Goal: Task Accomplishment & Management: Complete application form

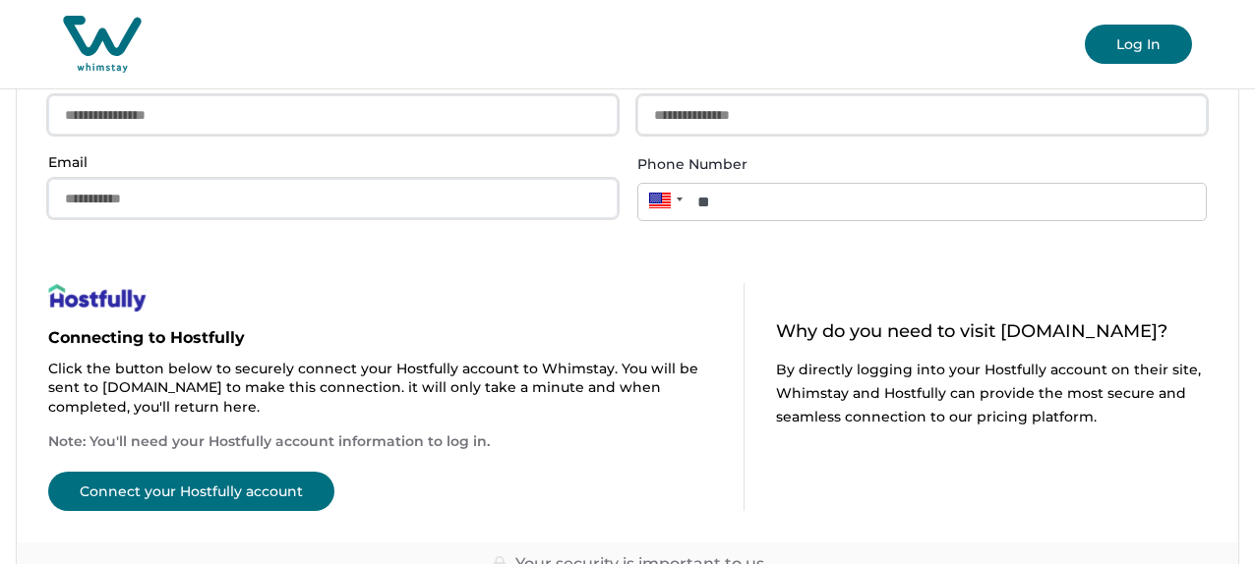
scroll to position [100, 0]
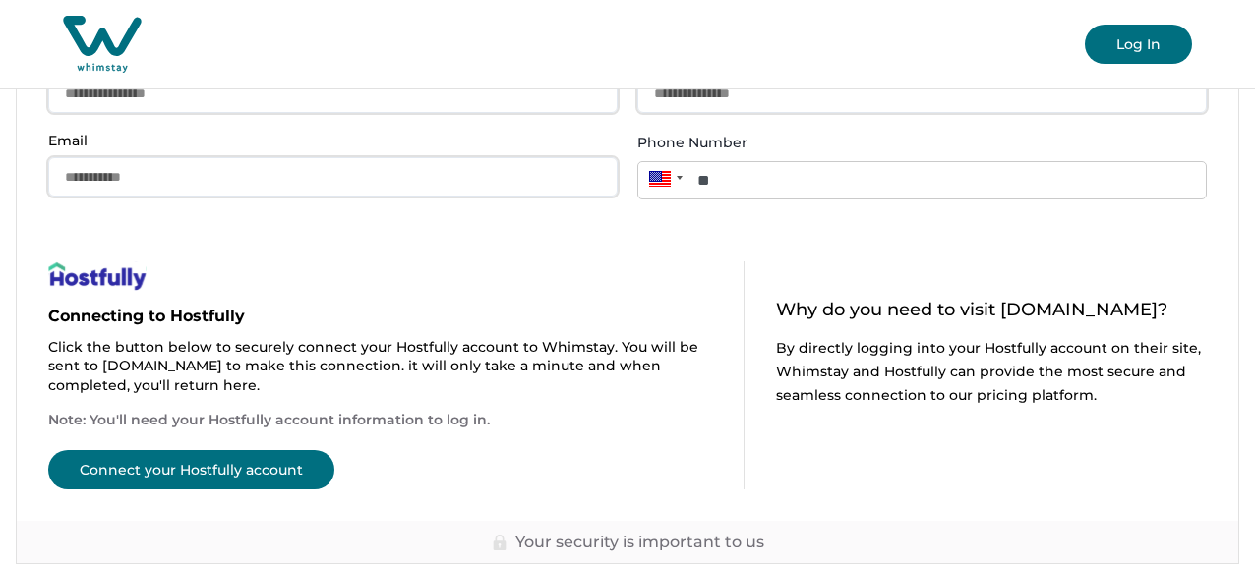
click at [237, 471] on button "Connect your Hostfully account" at bounding box center [191, 469] width 286 height 39
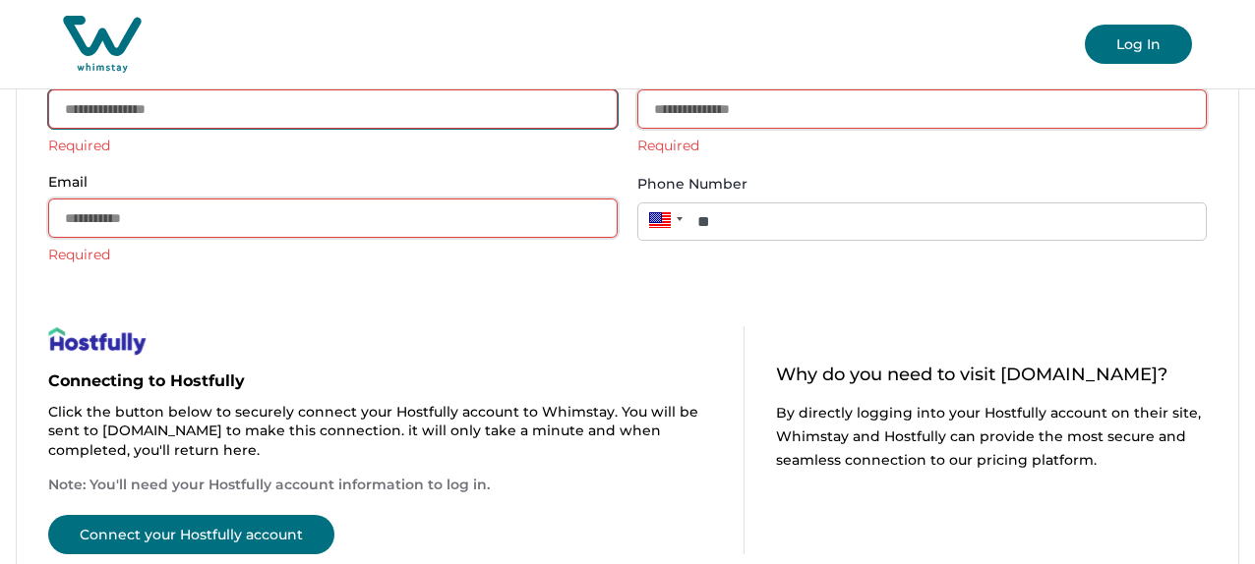
click at [180, 110] on input "First Name" at bounding box center [332, 108] width 569 height 39
type input "*****"
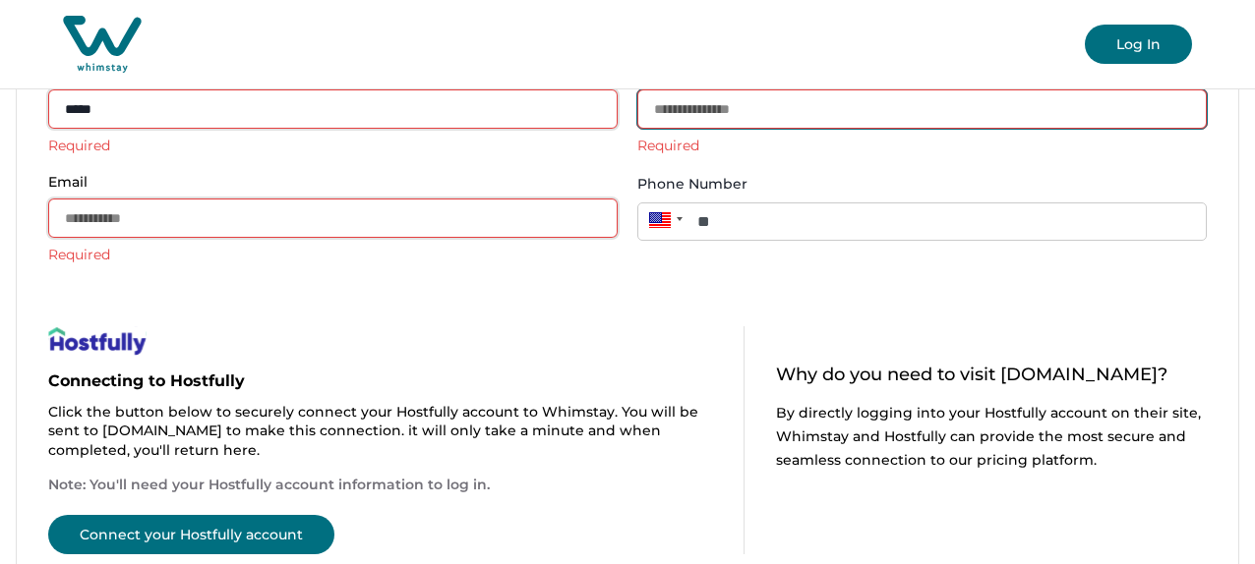
type input "********"
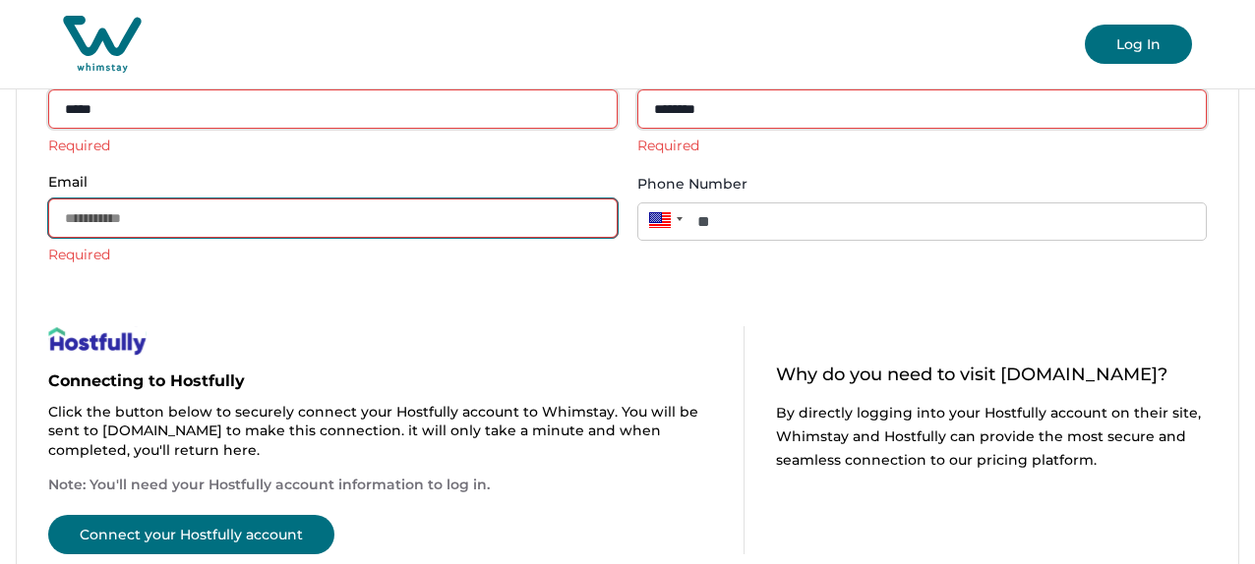
type input "**********"
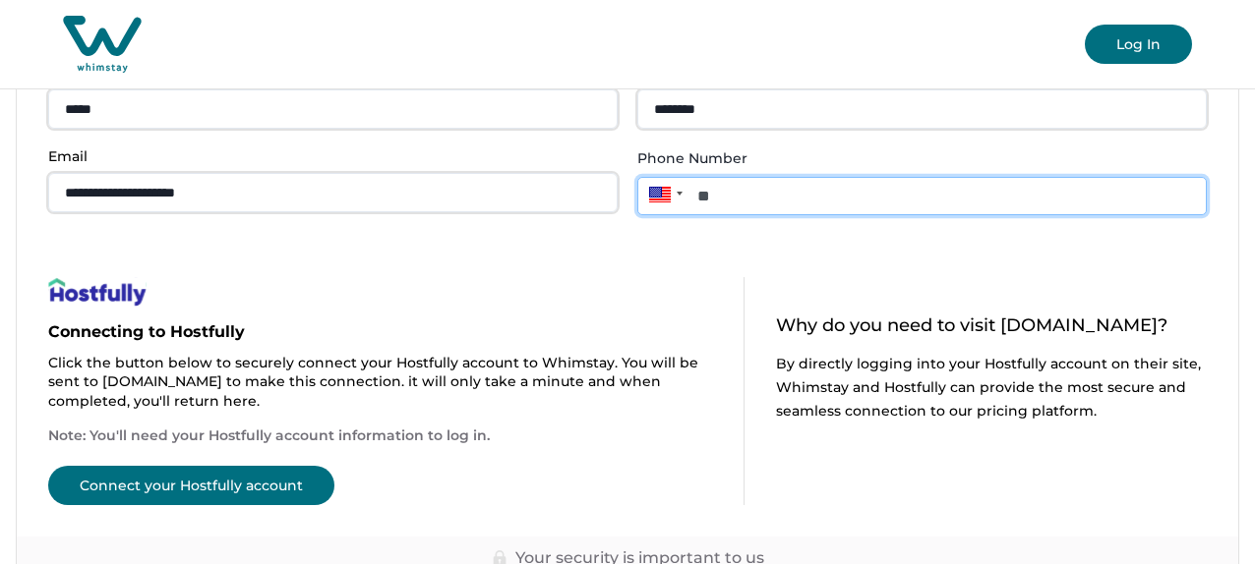
click at [781, 197] on input "**" at bounding box center [921, 196] width 569 height 38
type input "**********"
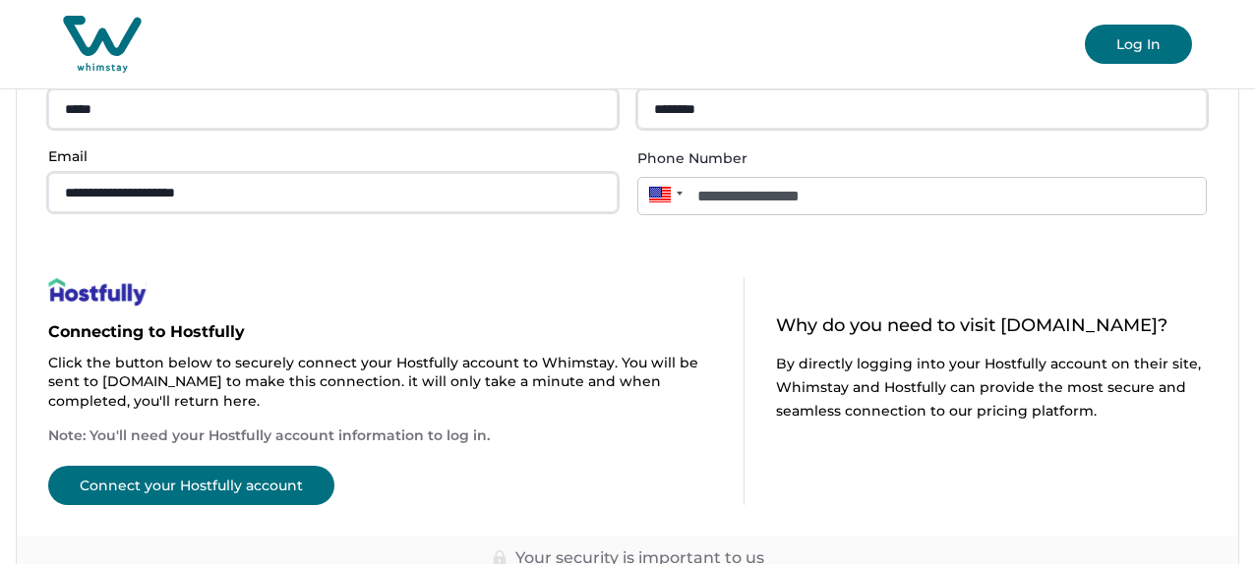
click at [258, 483] on button "Connect your Hostfully account" at bounding box center [191, 485] width 286 height 39
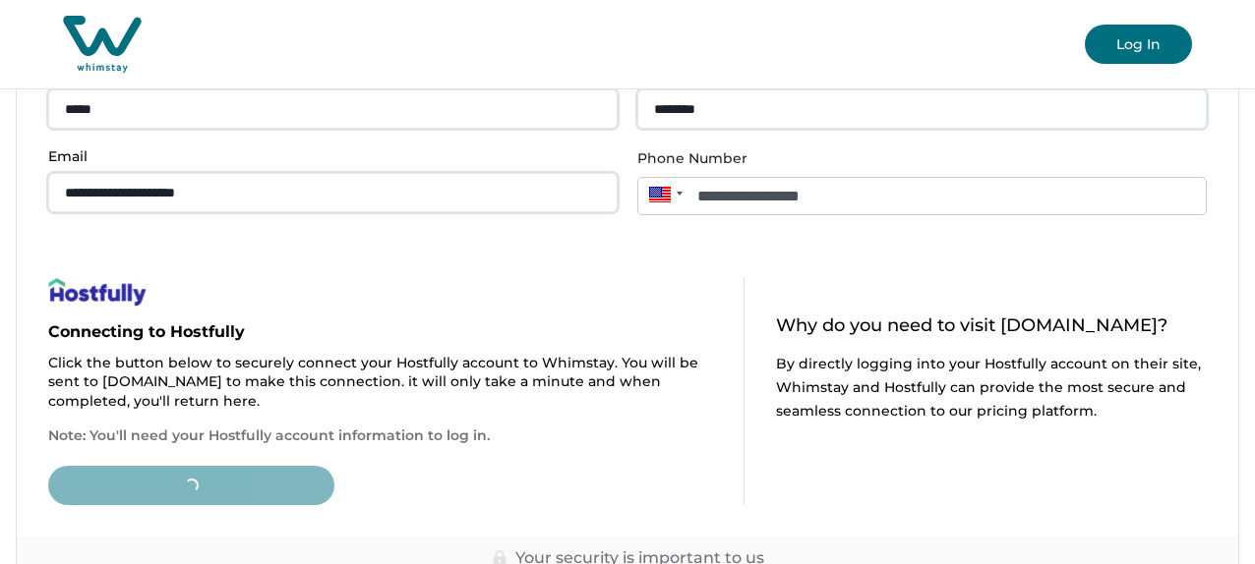
type input "**"
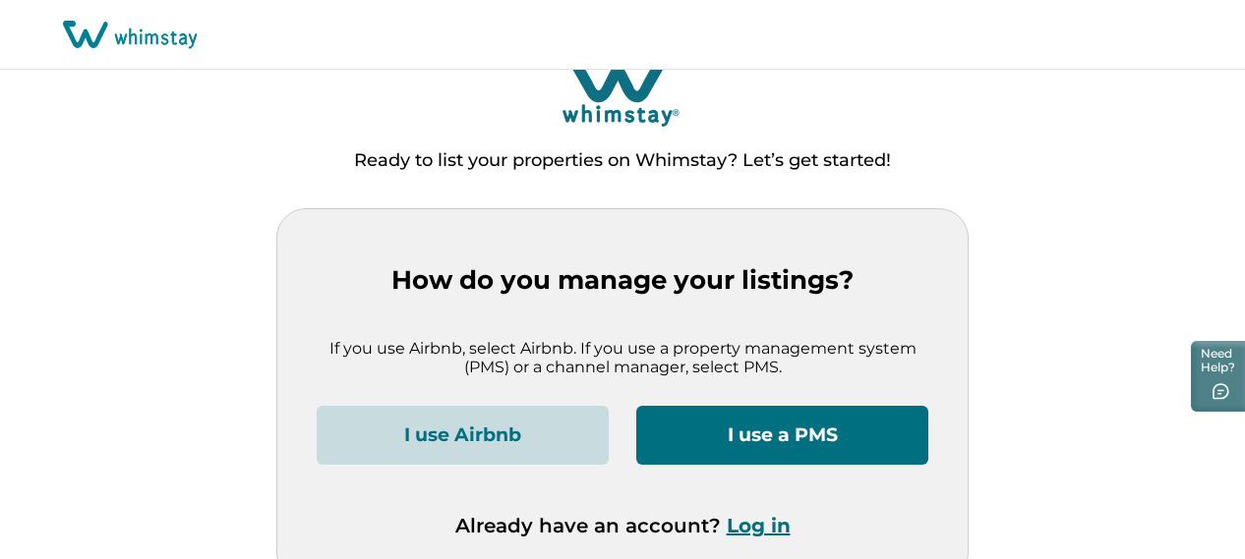
scroll to position [43, 0]
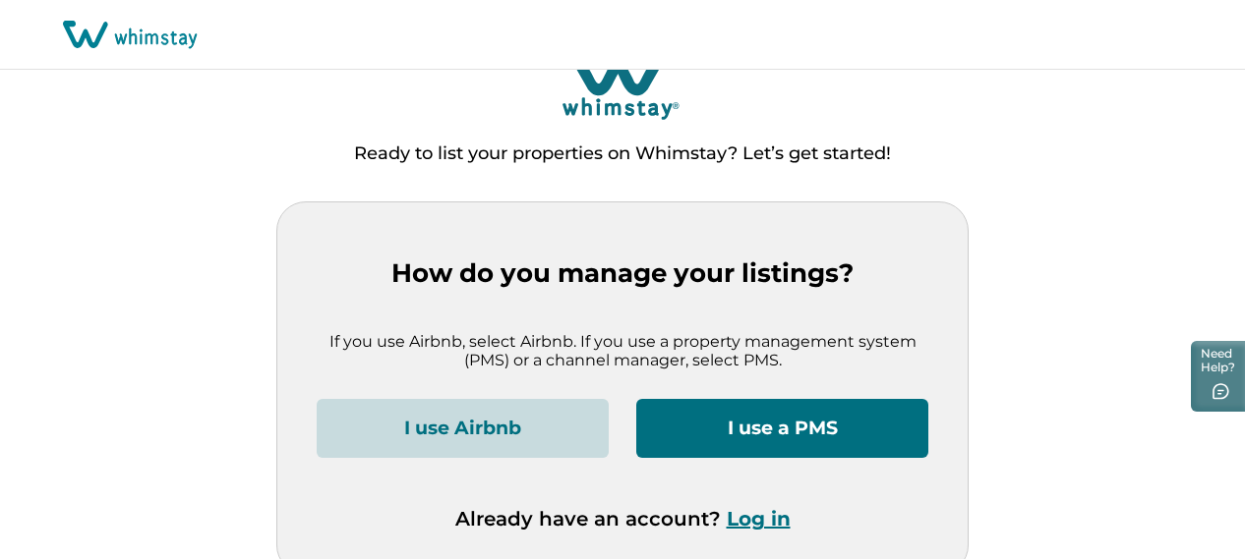
click at [810, 409] on button "I use a PMS" at bounding box center [782, 428] width 292 height 59
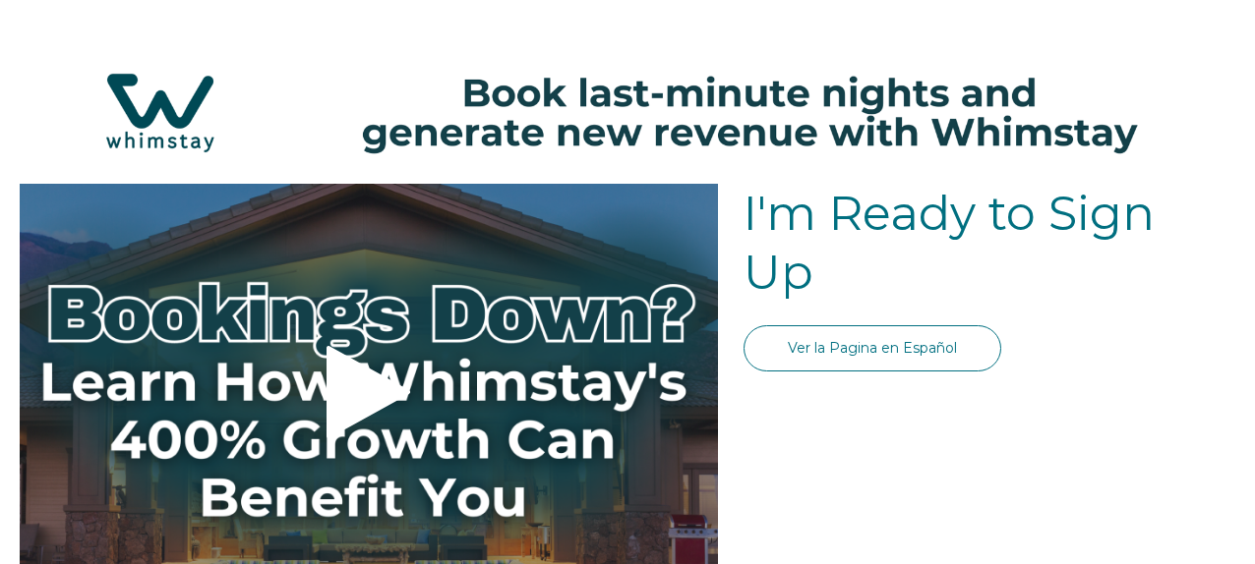
select select "US"
select select "Standard"
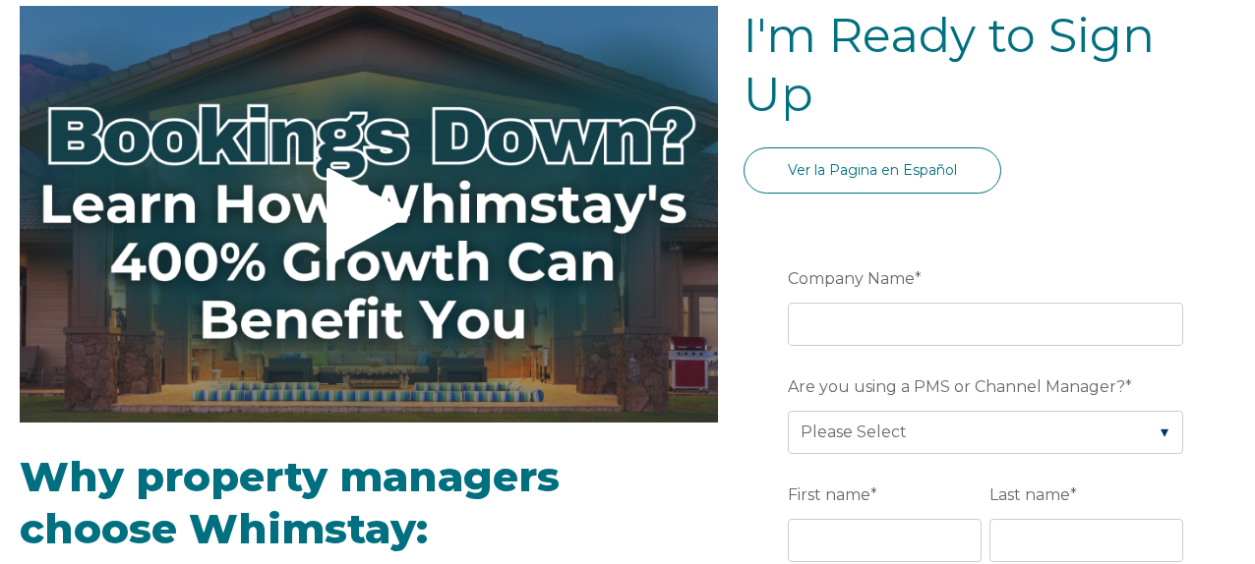
scroll to position [182, 0]
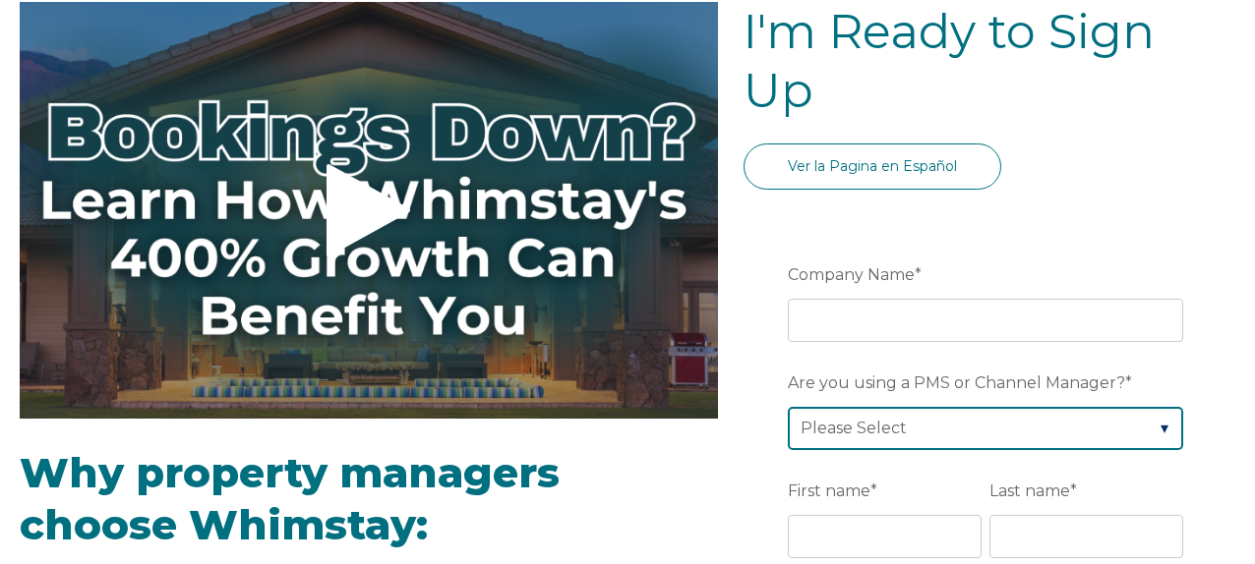
click at [935, 417] on select "Please Select Barefoot BookingPal Boost Brightside CiiRUS Escapia Guesty Hostaw…" at bounding box center [985, 428] width 395 height 43
select select "Hostfully"
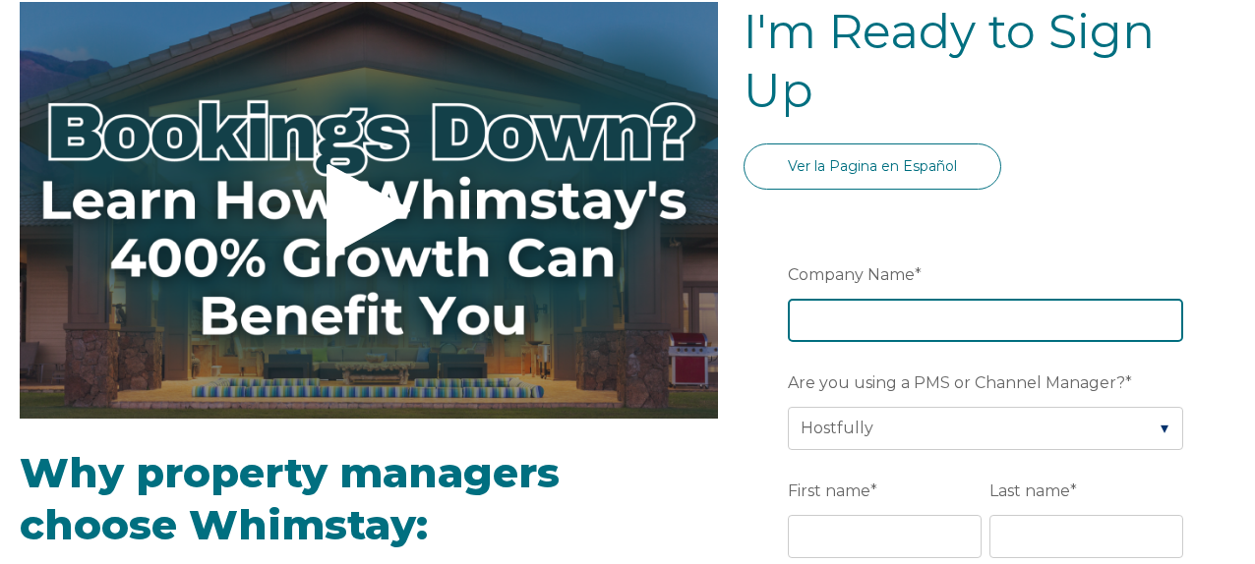
click at [884, 311] on input "Company Name *" at bounding box center [985, 320] width 395 height 43
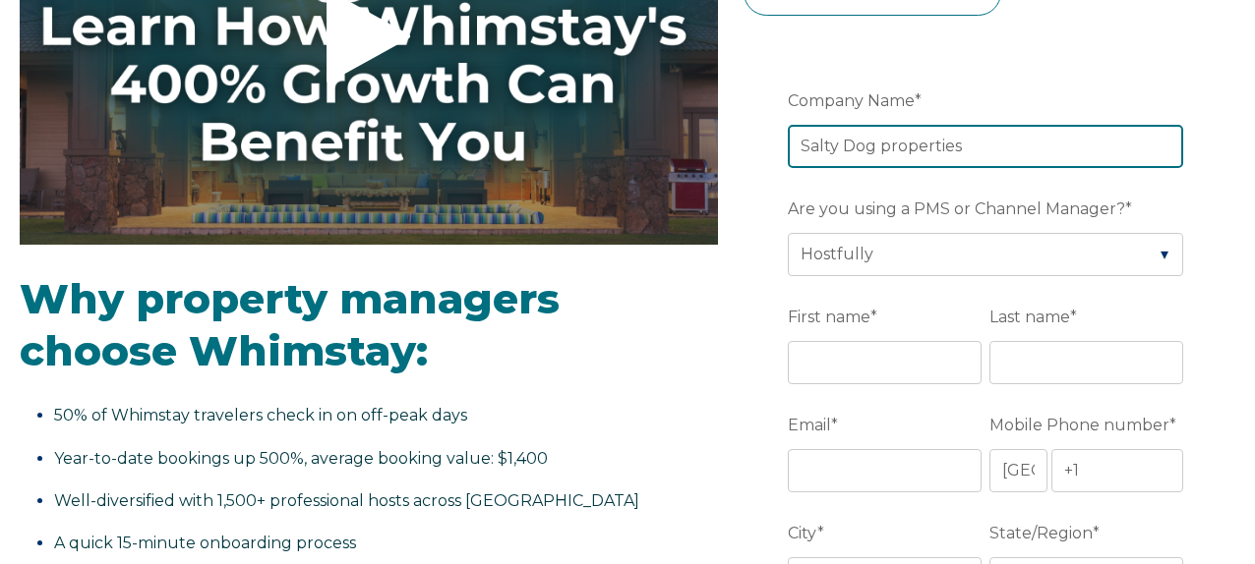
scroll to position [408, 0]
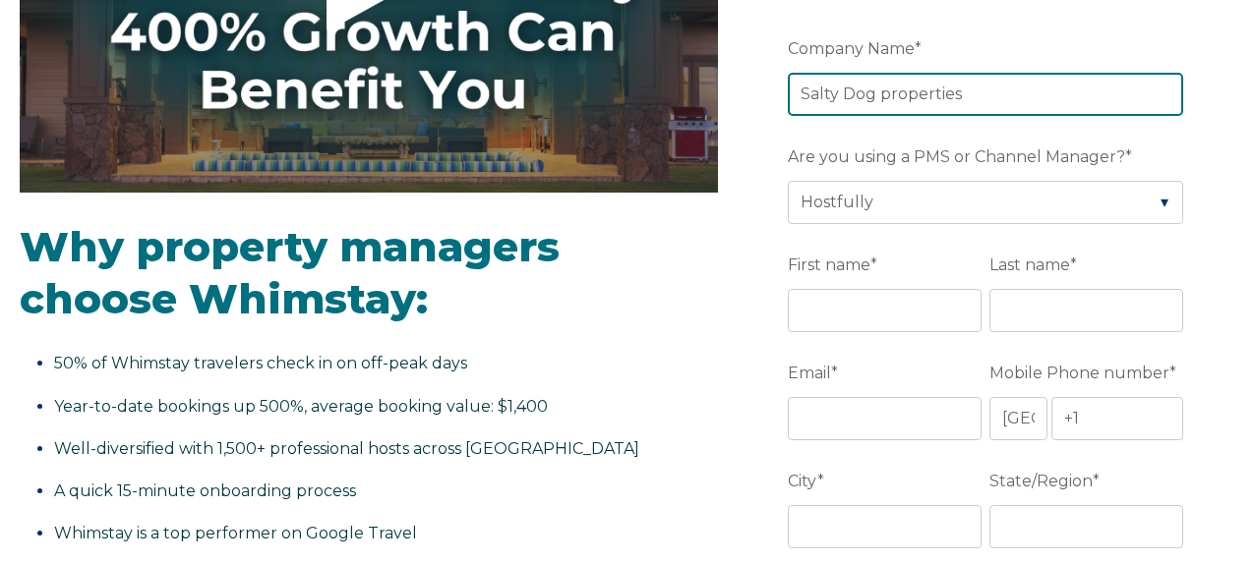
type input "Salty Dog properties"
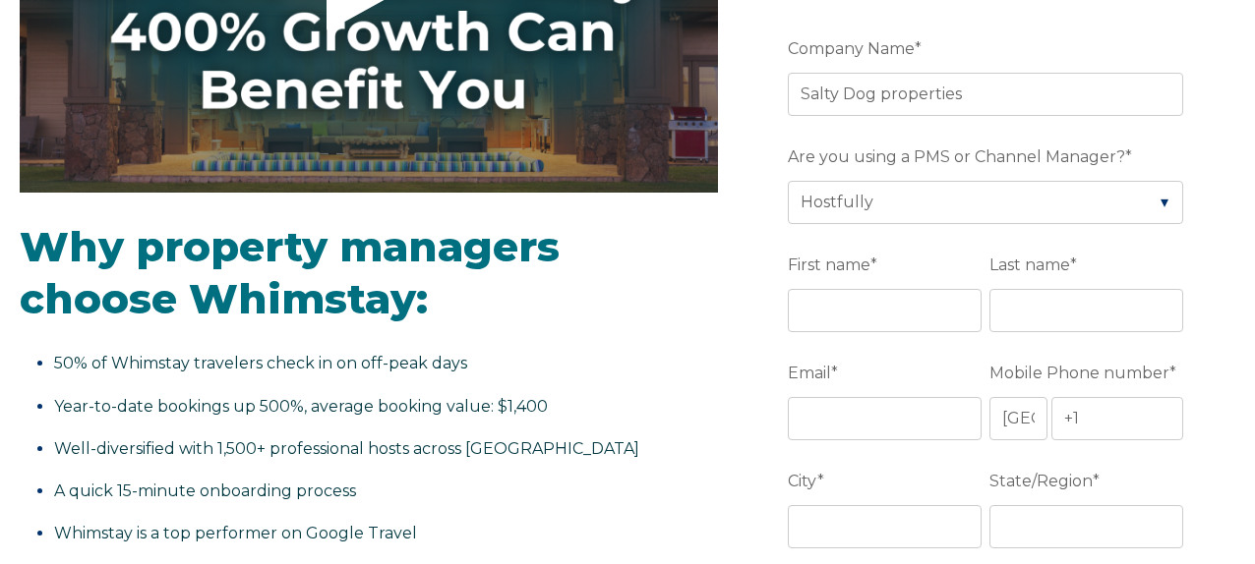
click at [804, 286] on div "First name *" at bounding box center [889, 290] width 202 height 85
click at [802, 321] on input "First name *" at bounding box center [885, 310] width 194 height 43
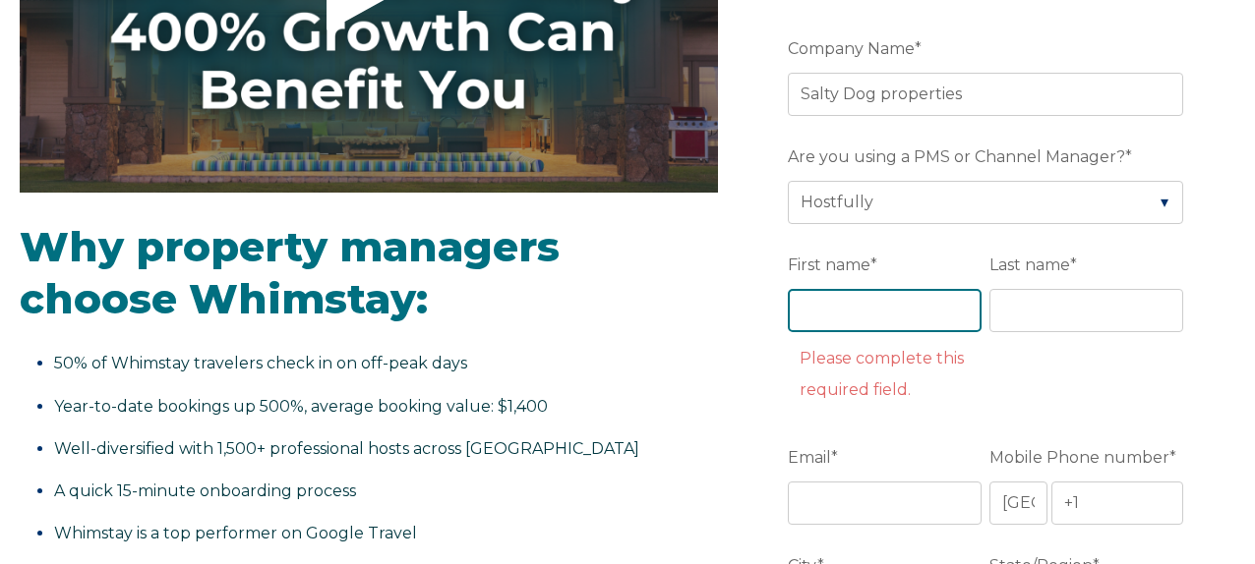
type input "Caleb"
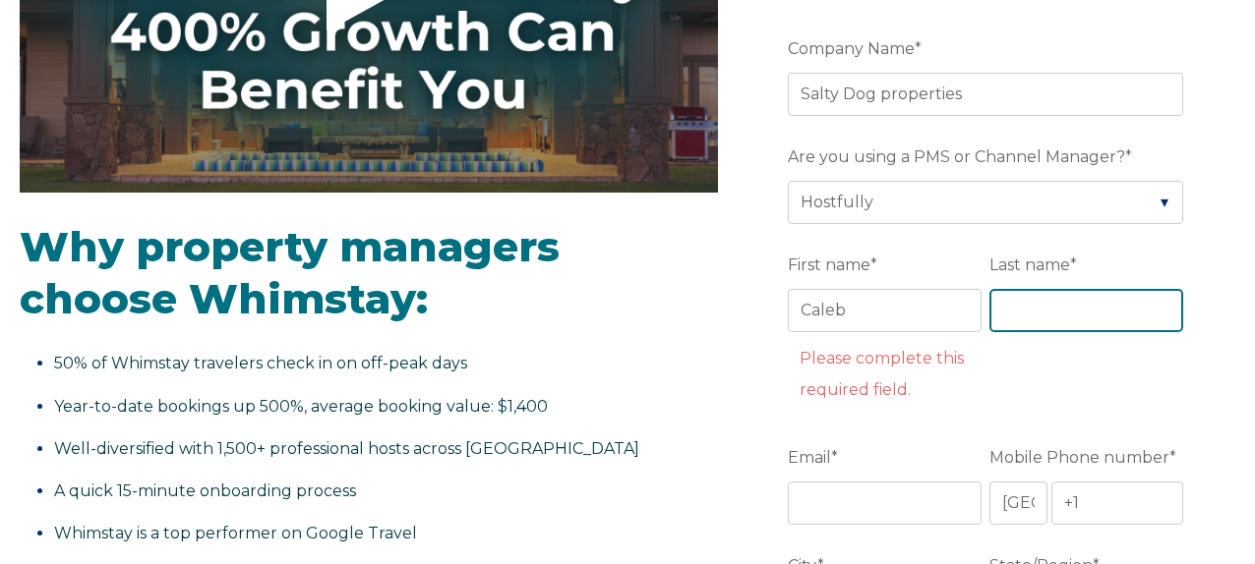
type input "[PERSON_NAME]"
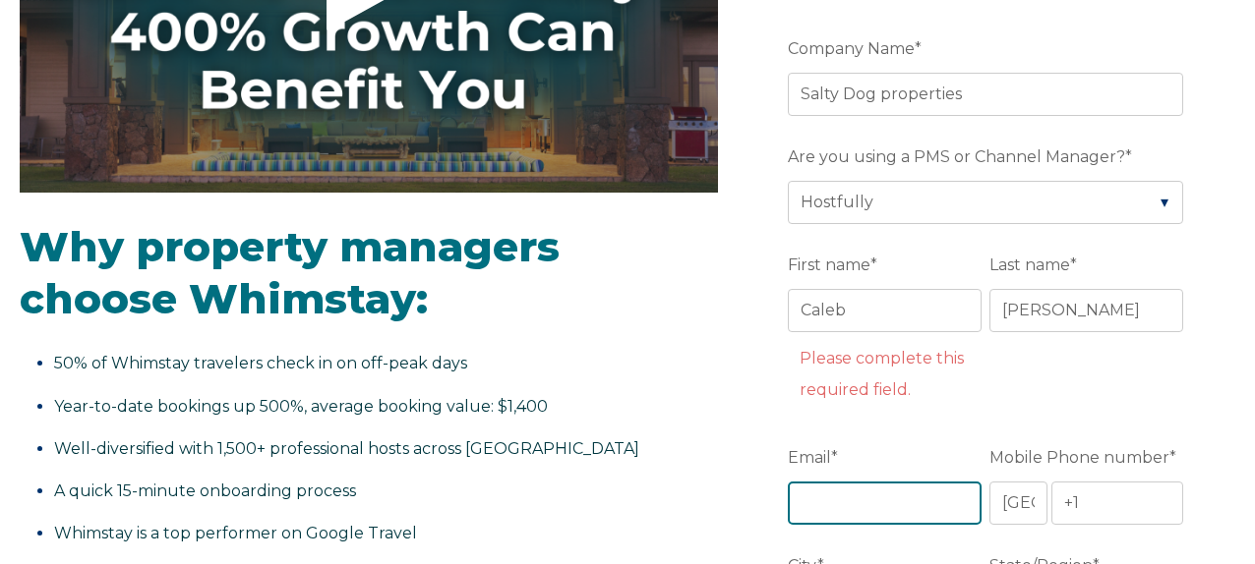
type input "caleb@Saltydogusvi.com"
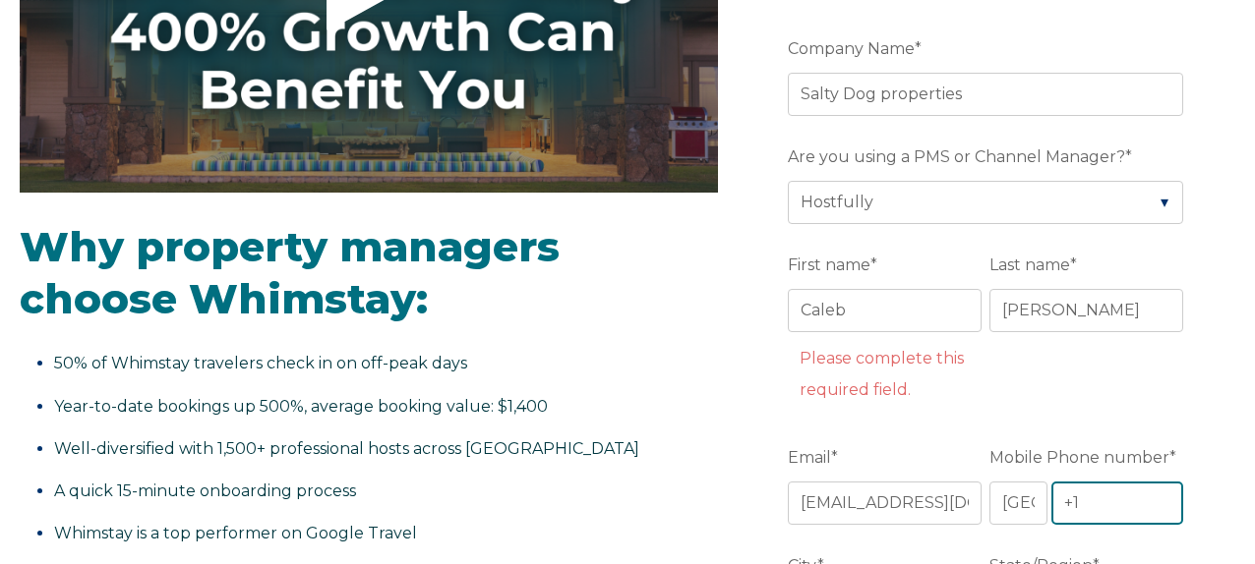
type input "[PHONE_NUMBER]"
type input "Lake Elmo"
type input "MN"
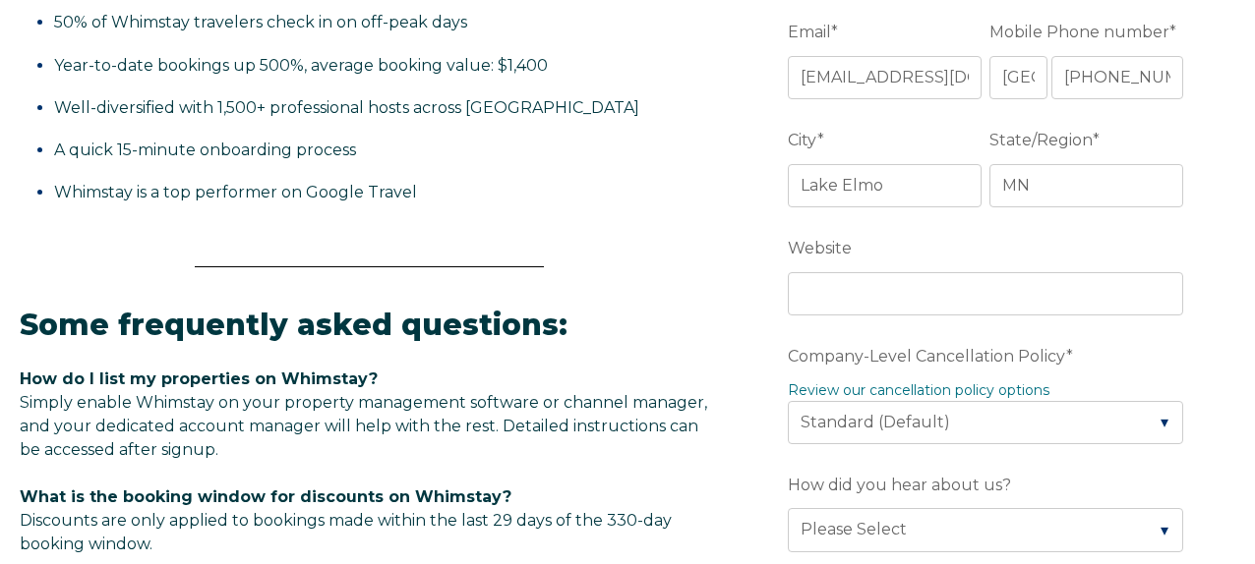
scroll to position [755, 0]
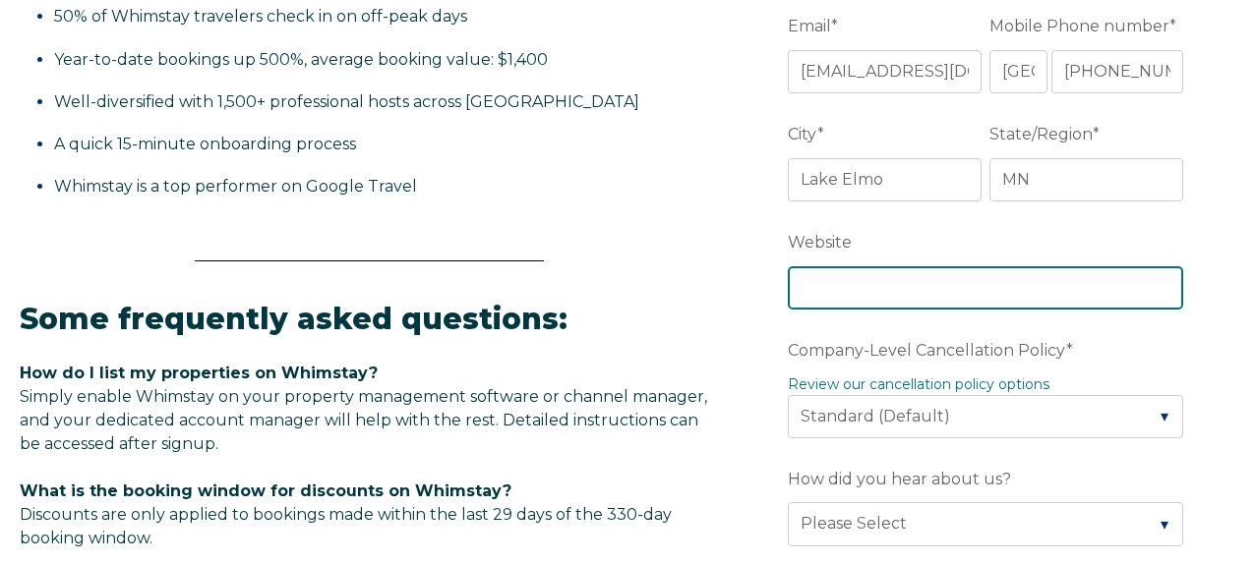
click at [829, 280] on input "Website" at bounding box center [985, 287] width 395 height 43
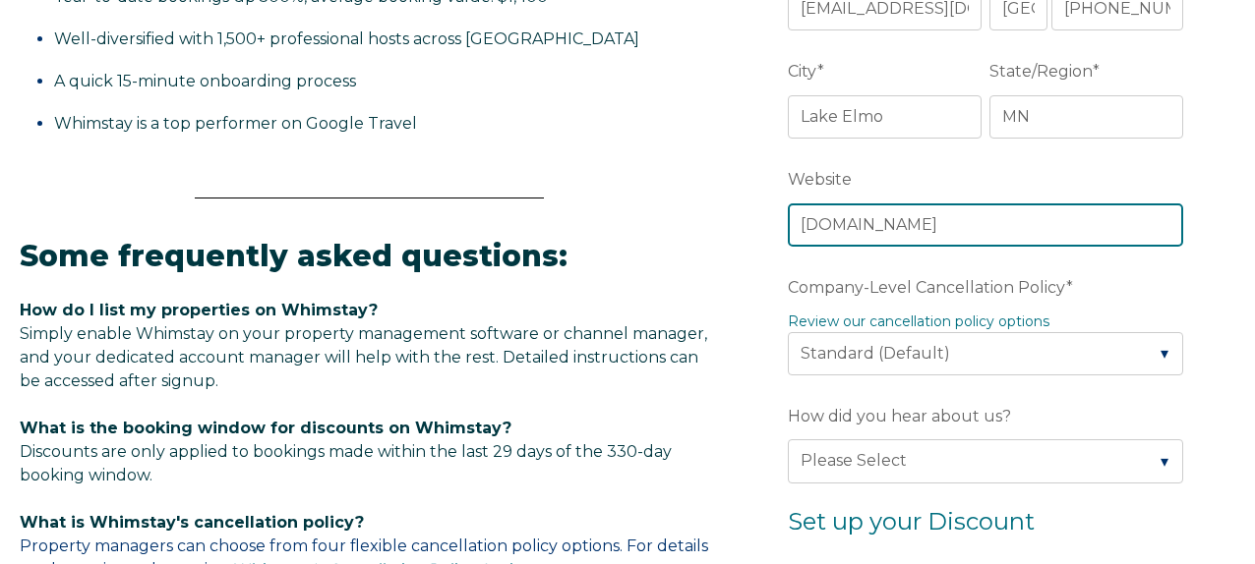
scroll to position [837, 0]
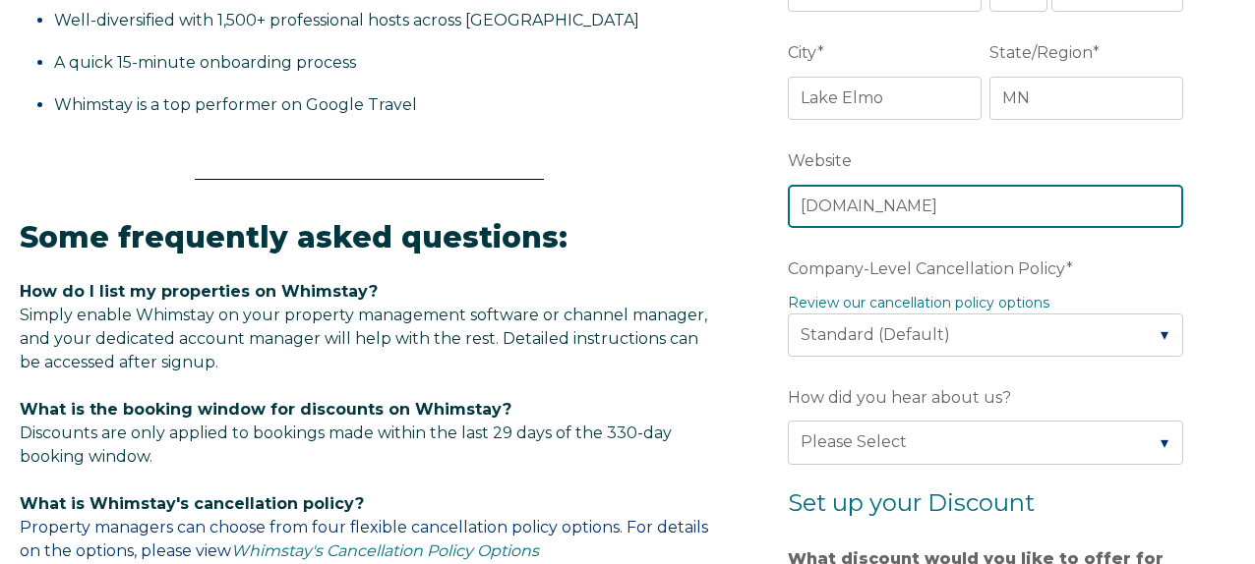
type input "www.saltydogusvi.com"
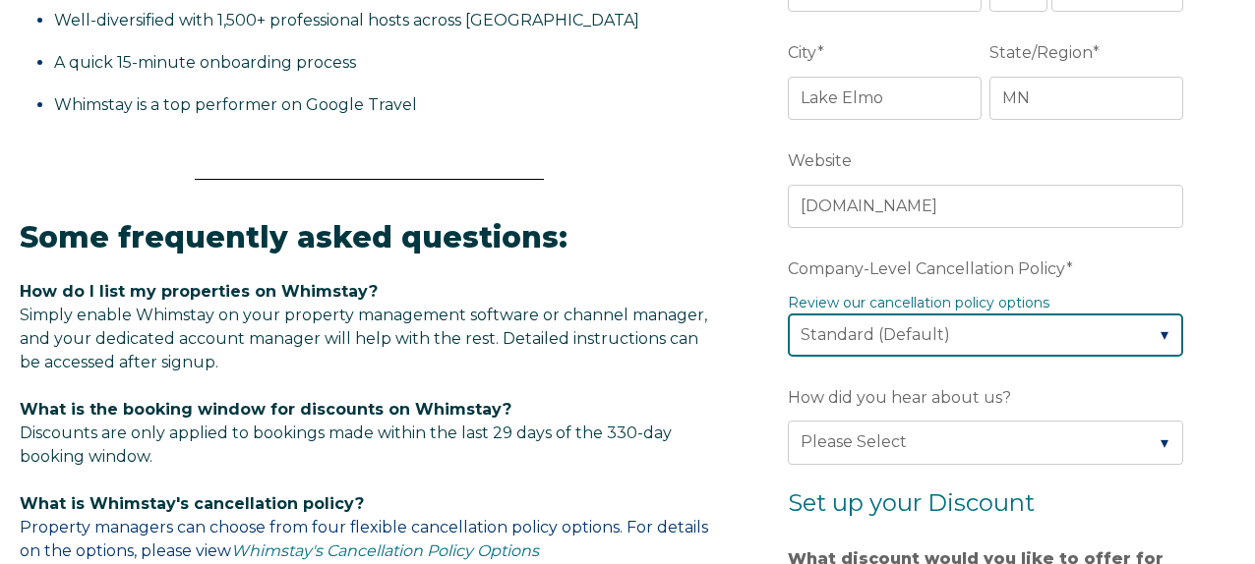
click at [1005, 329] on select "Please Select Partial Standard (Default) Moderate Strict" at bounding box center [985, 335] width 395 height 43
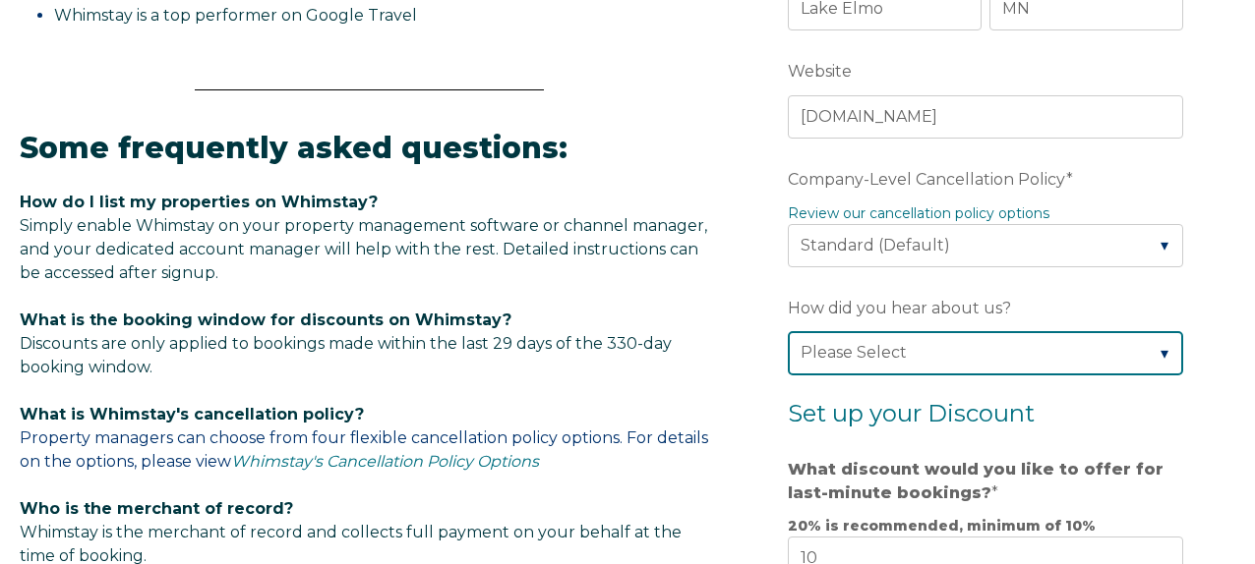
click at [1080, 349] on select "Please Select Found Whimstay through a Google search Direct outreach from a Whi…" at bounding box center [985, 352] width 395 height 43
select select "Google Search"
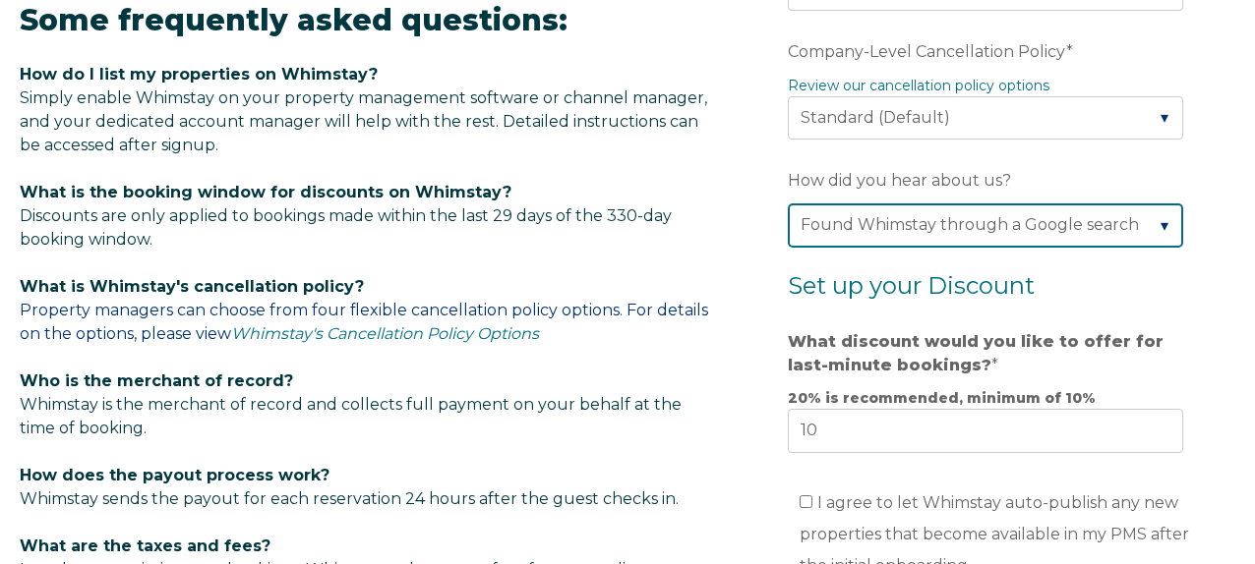
scroll to position [1071, 0]
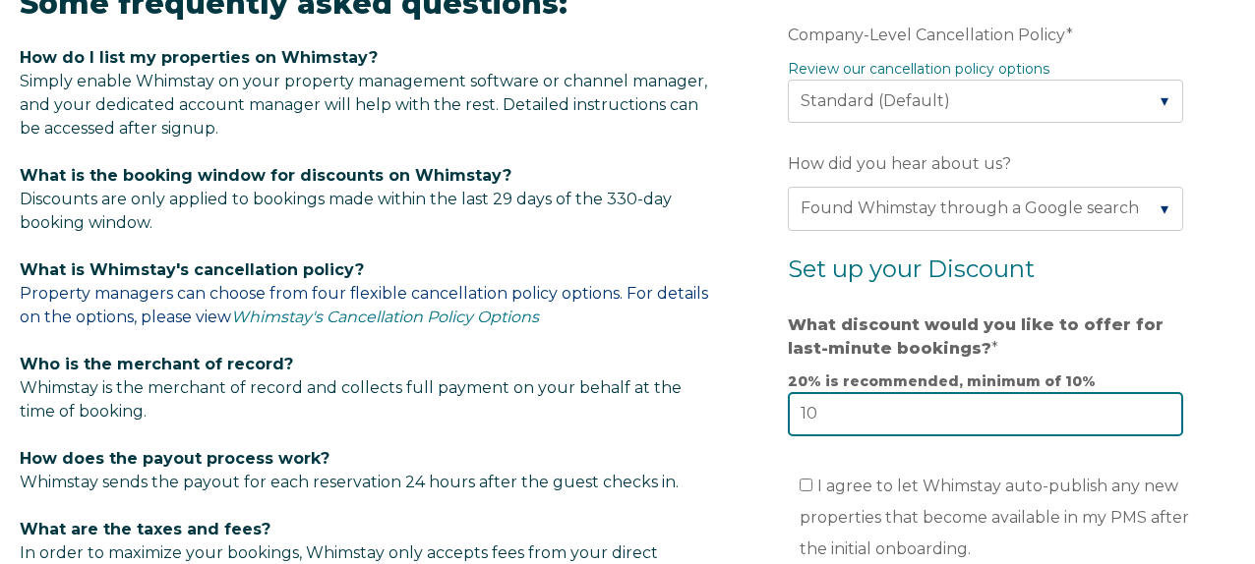
click at [886, 405] on input "10" at bounding box center [985, 413] width 395 height 43
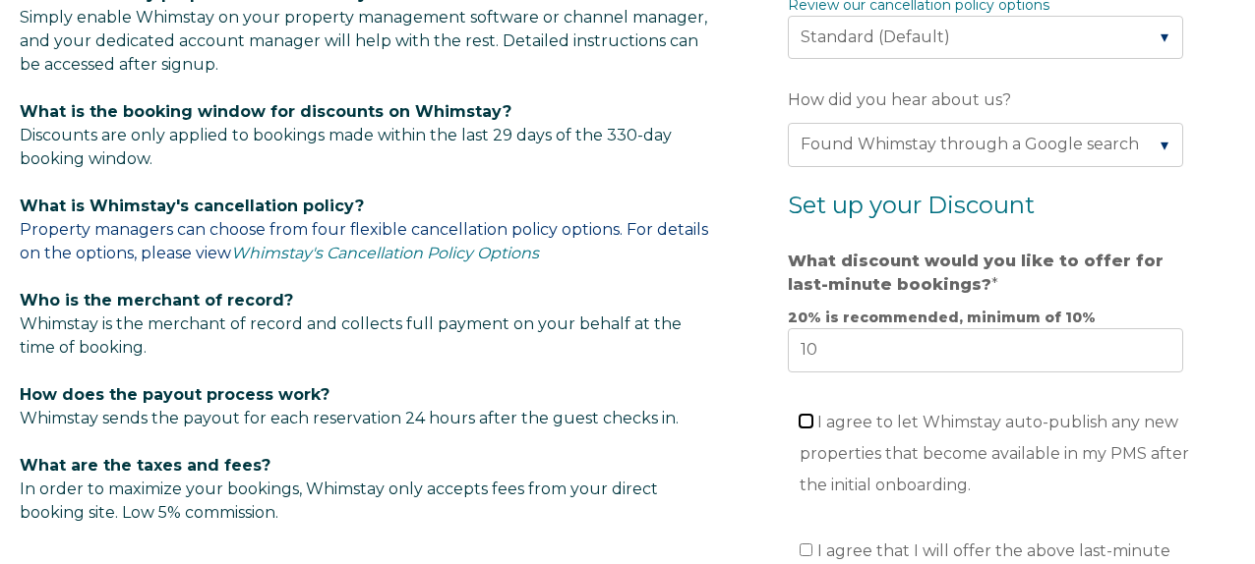
click at [807, 420] on input "I agree to let Whimstay auto-publish any new properties that become available i…" at bounding box center [805, 421] width 13 height 13
checkbox input "true"
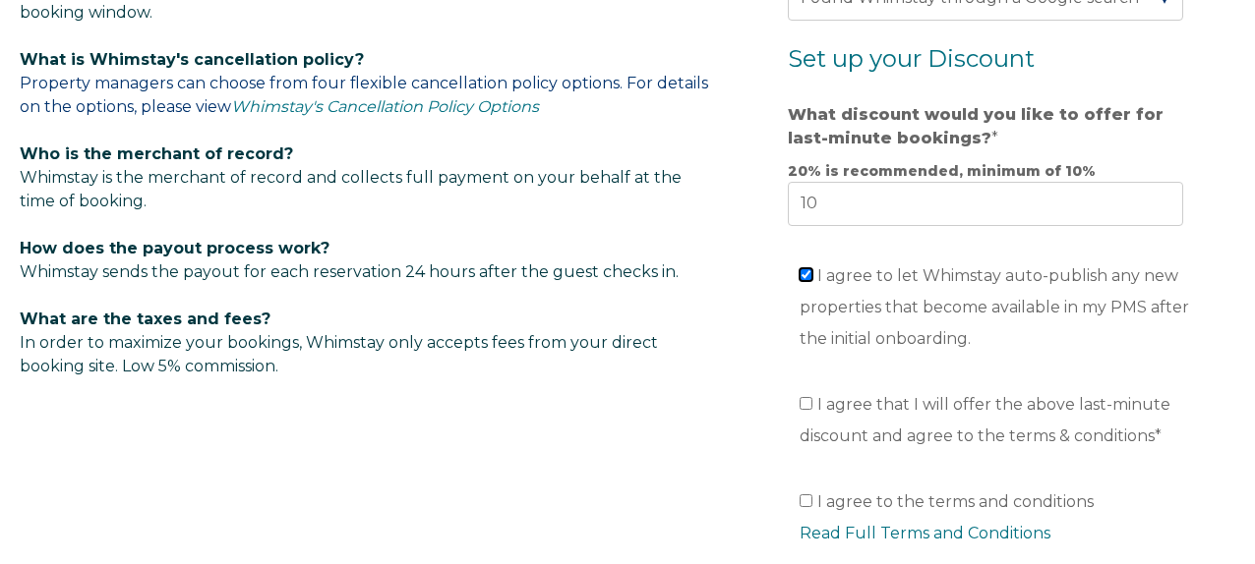
scroll to position [1287, 0]
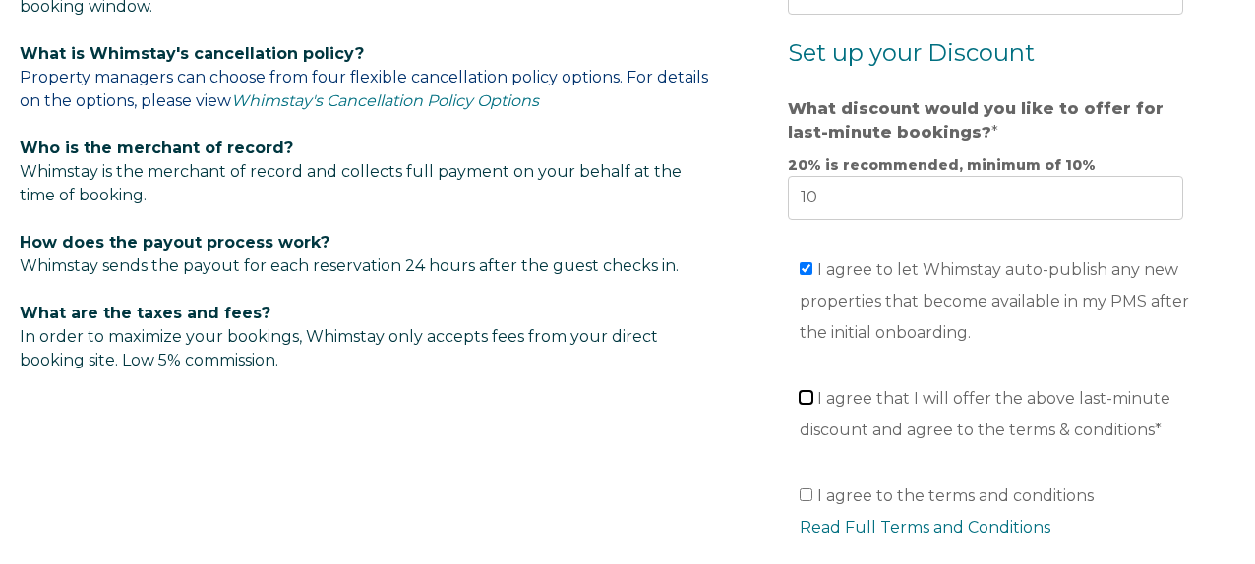
click at [801, 396] on input "I agree that I will offer the above last-minute discount and agree to the terms…" at bounding box center [805, 397] width 13 height 13
checkbox input "true"
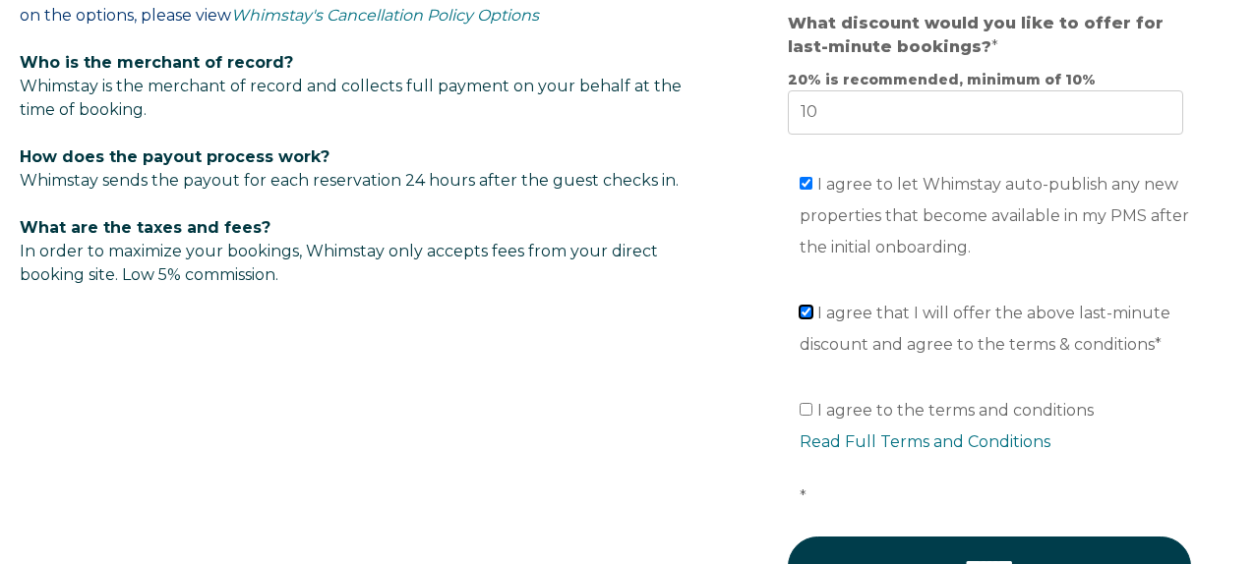
scroll to position [1378, 0]
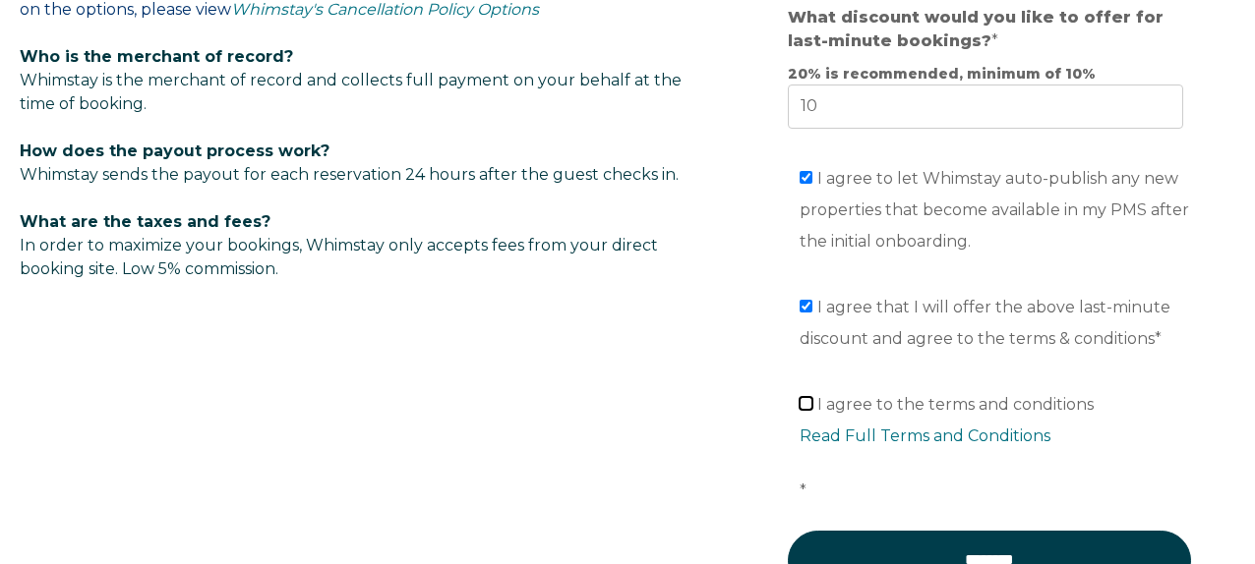
click at [803, 403] on input "I agree to the terms and conditions Read Full Terms and Conditions *" at bounding box center [805, 403] width 13 height 13
checkbox input "true"
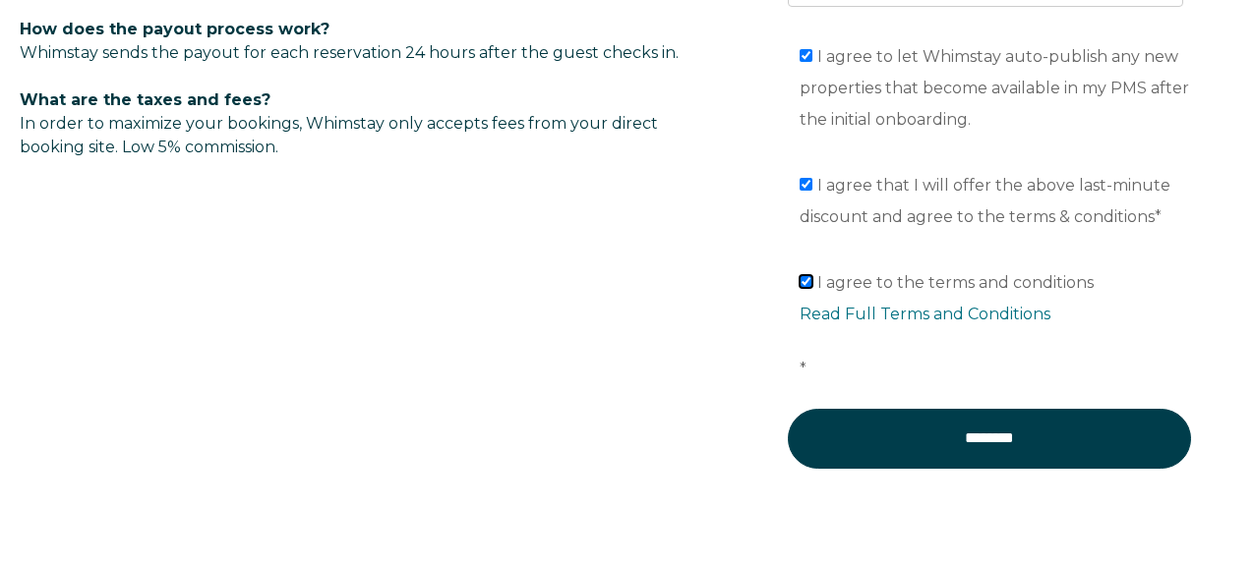
scroll to position [1544, 0]
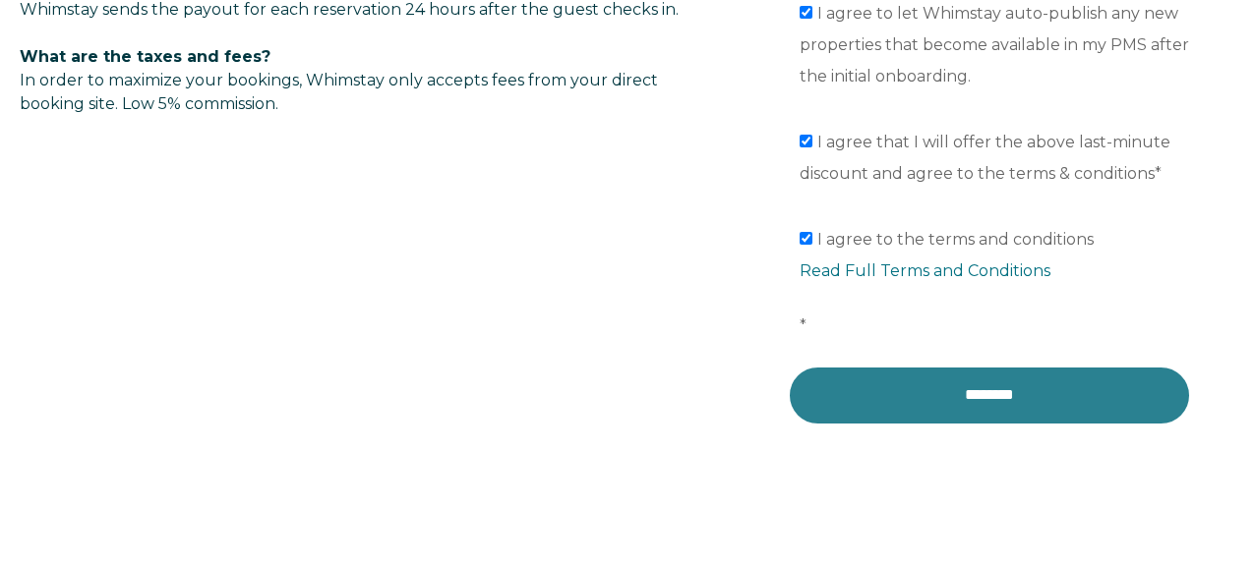
click at [923, 396] on input "********" at bounding box center [989, 395] width 403 height 59
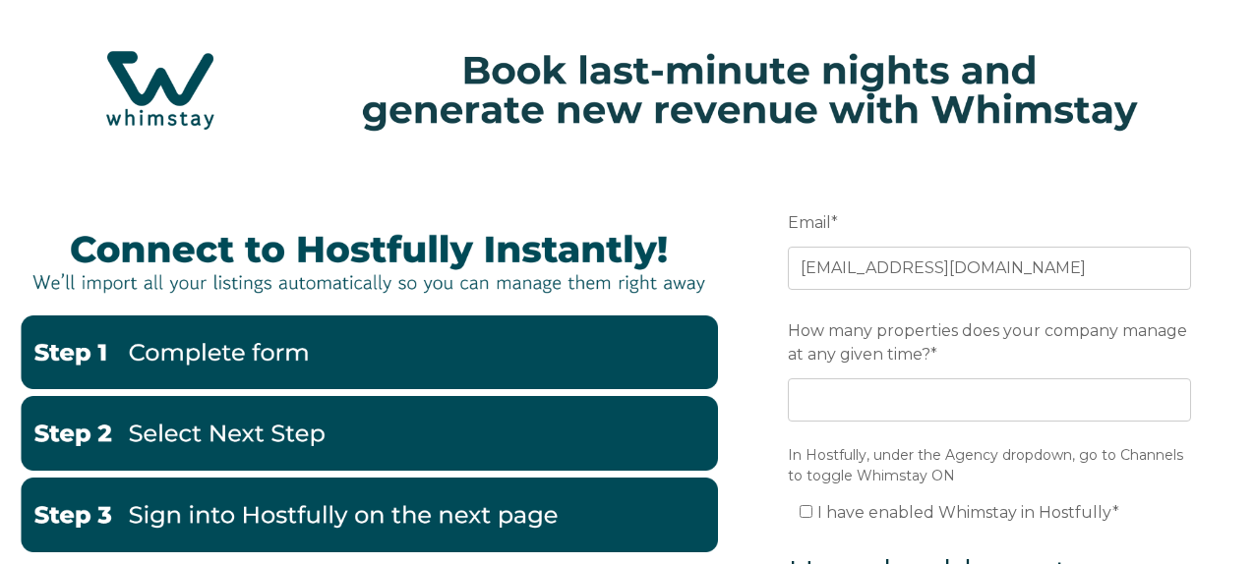
scroll to position [24, 0]
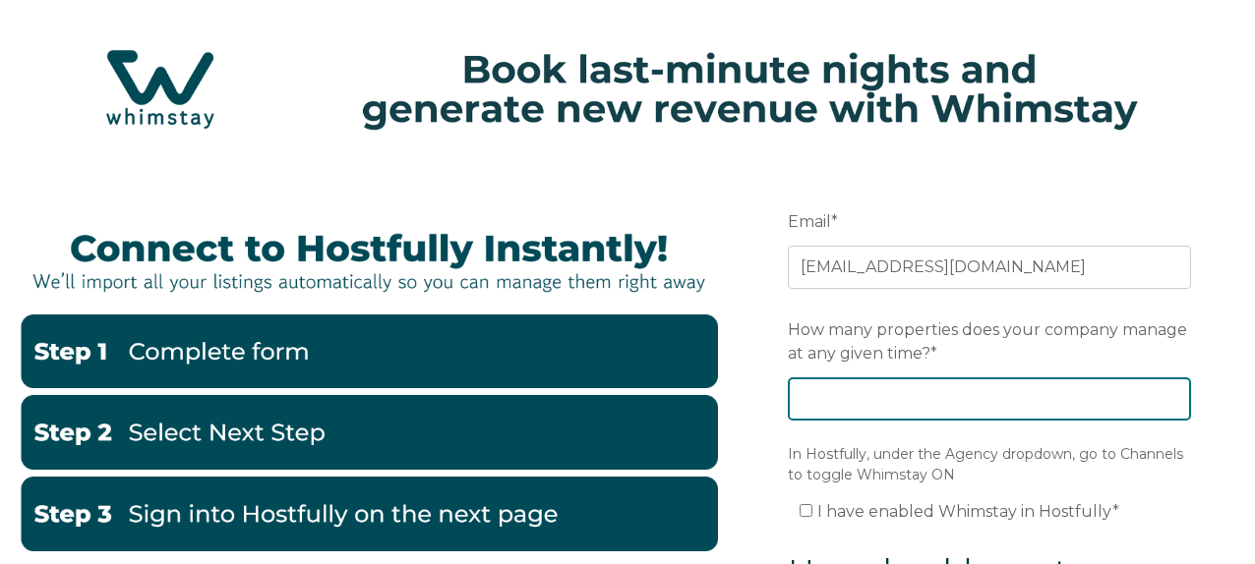
click at [961, 401] on input "How many properties does your company manage at any given time? *" at bounding box center [989, 399] width 403 height 43
click at [1175, 399] on input "1" at bounding box center [989, 399] width 403 height 43
type input "0"
click at [1177, 399] on input "0" at bounding box center [989, 399] width 403 height 43
click at [1106, 407] on input "0" at bounding box center [989, 399] width 403 height 43
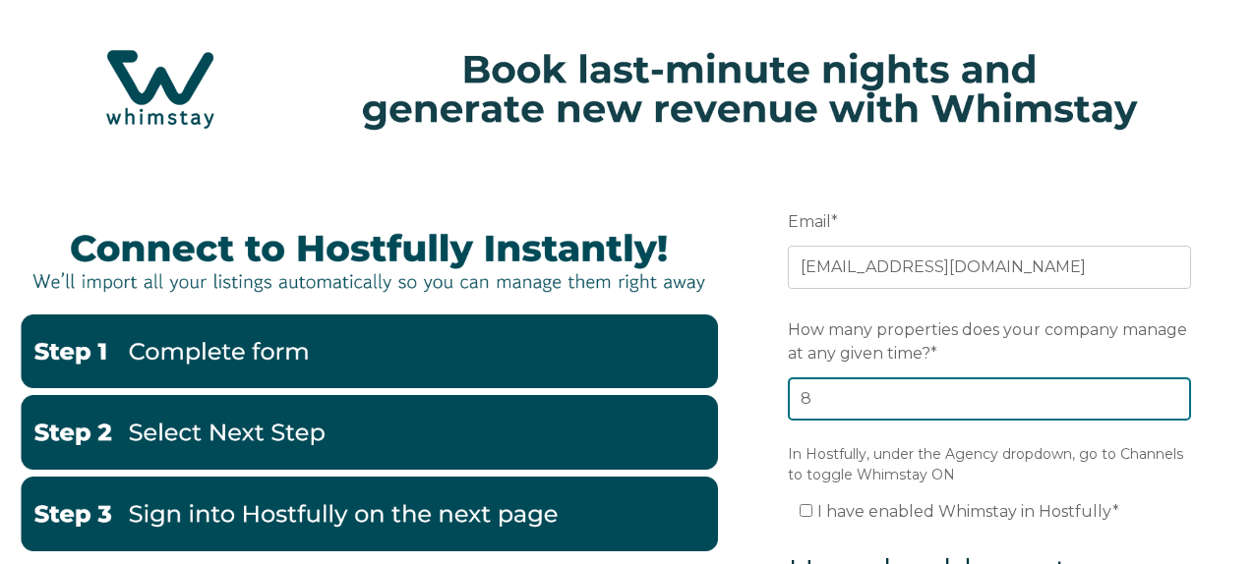
type input "8"
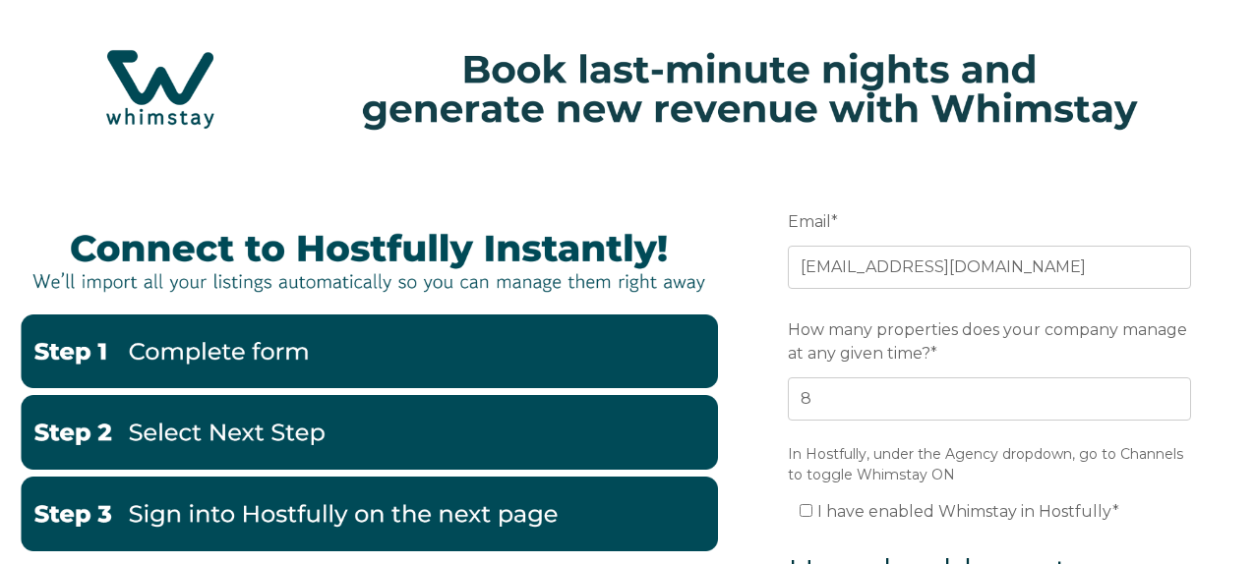
click at [1032, 474] on legend "In Hostfully, under the Agency dropdown, go to Channels to toggle Whimstay ON" at bounding box center [989, 464] width 403 height 41
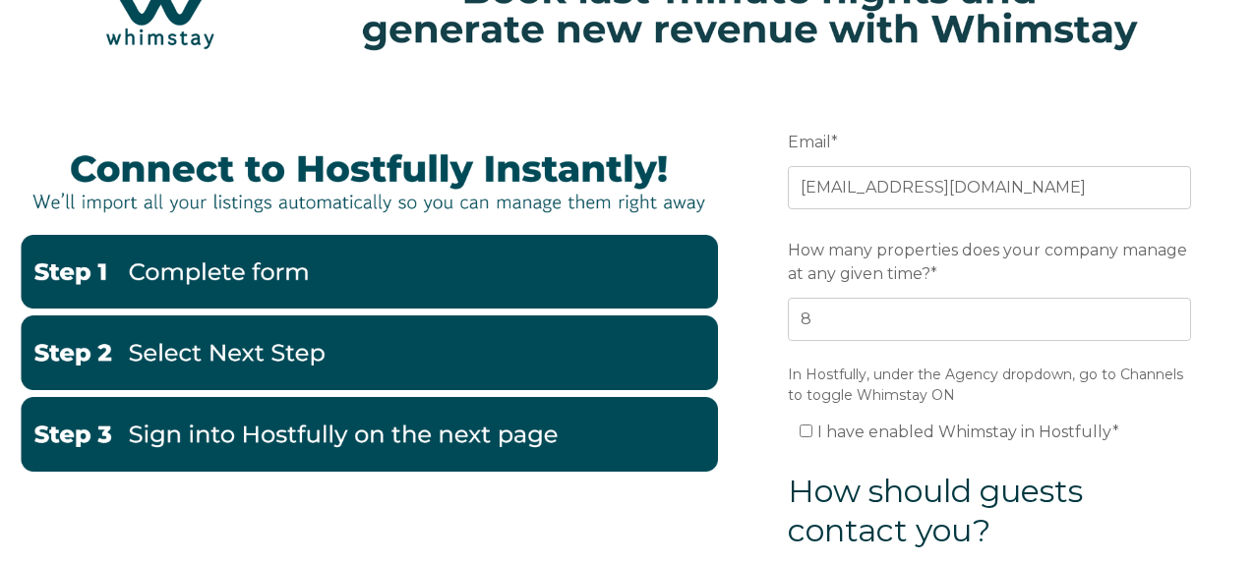
scroll to position [107, 0]
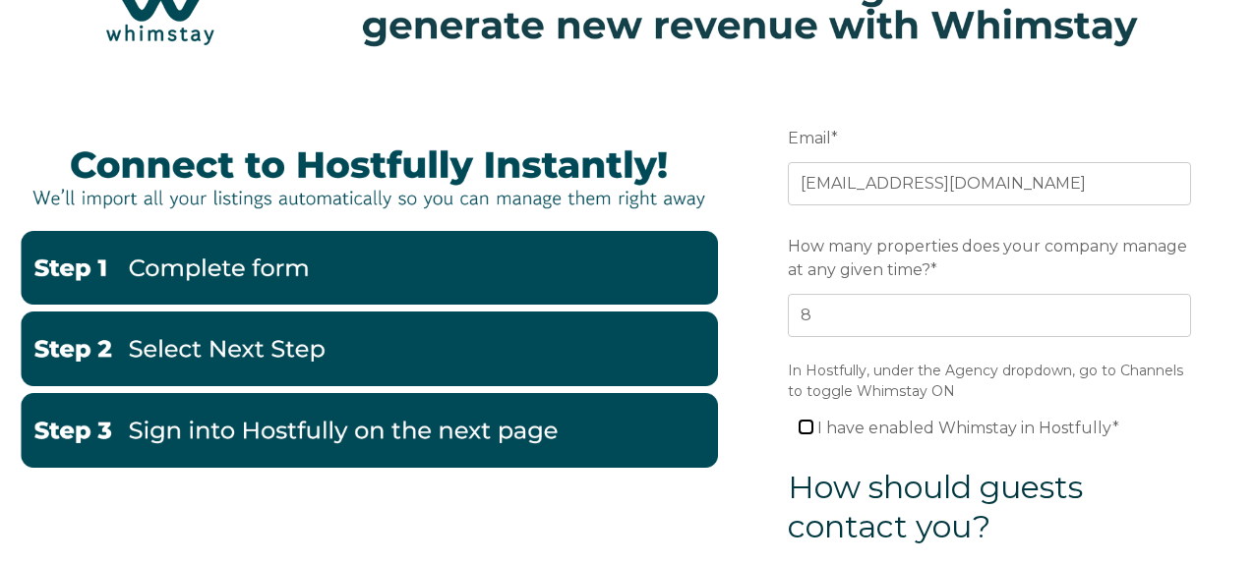
click at [801, 421] on input "I have enabled Whimstay in Hostfully *" at bounding box center [805, 427] width 13 height 13
checkbox input "true"
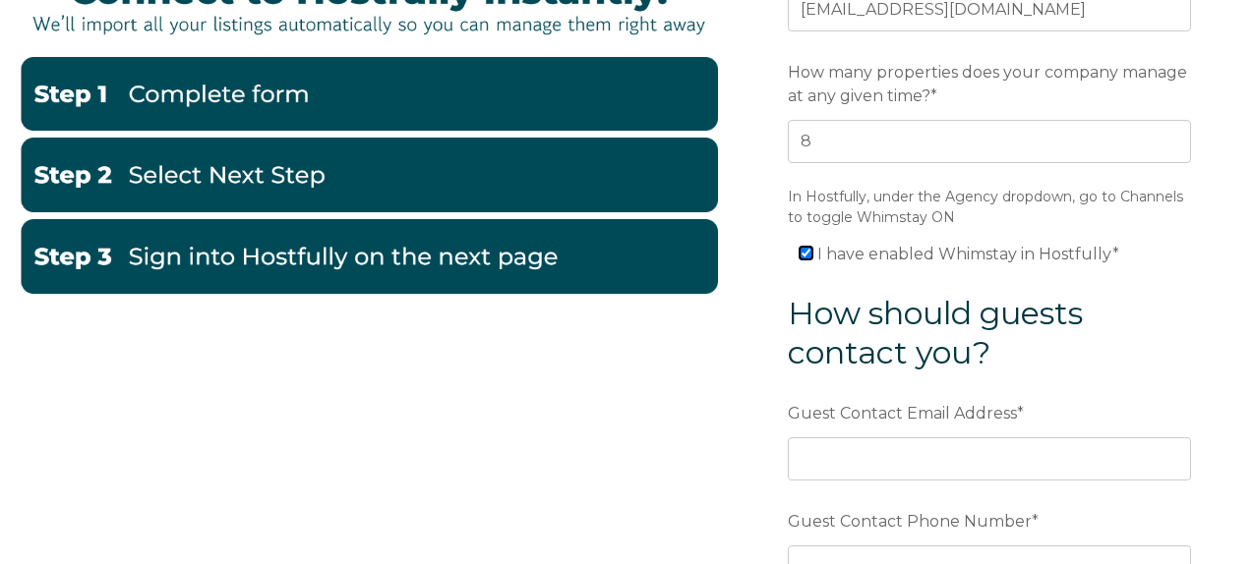
scroll to position [319, 0]
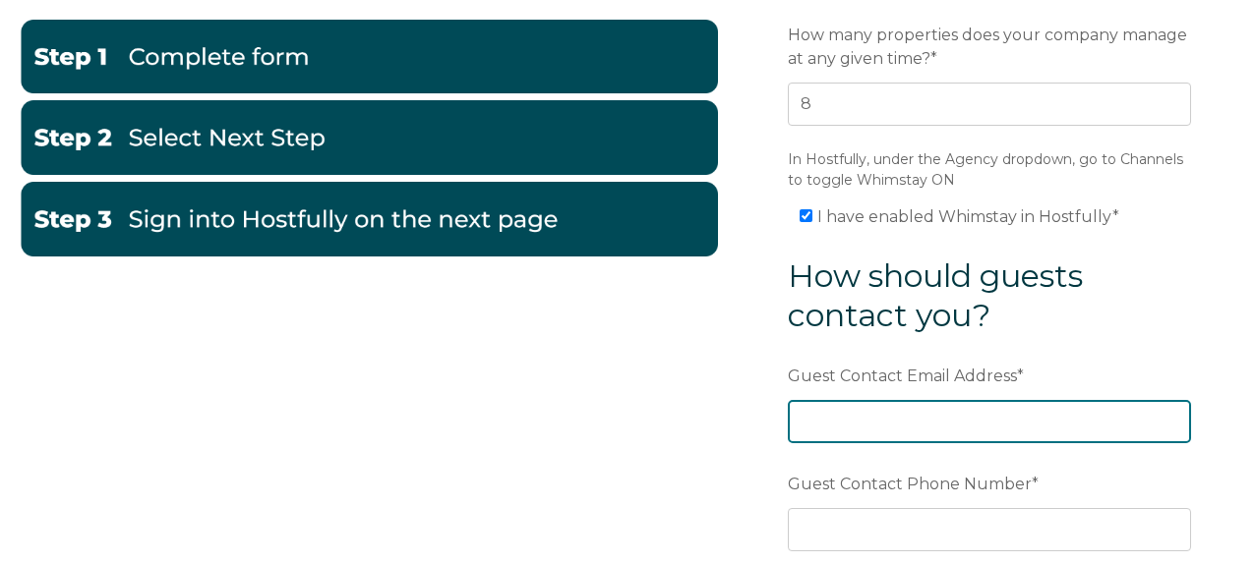
click at [895, 423] on input "Guest Contact Email Address *" at bounding box center [989, 421] width 403 height 43
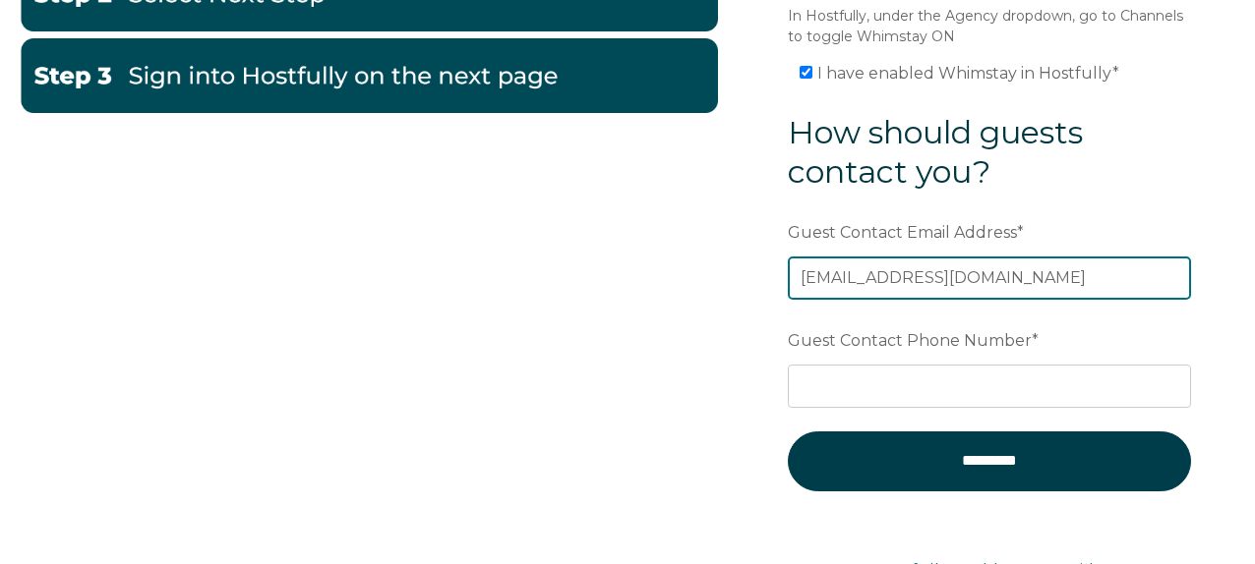
scroll to position [463, 0]
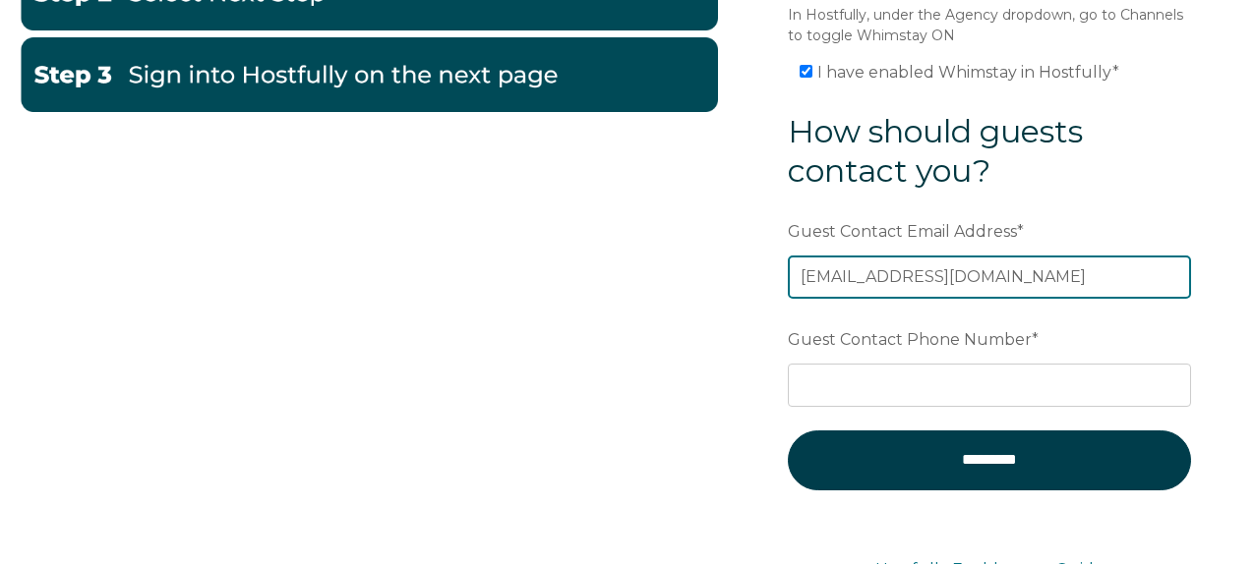
type input "Savannah@saltydogusvi.com"
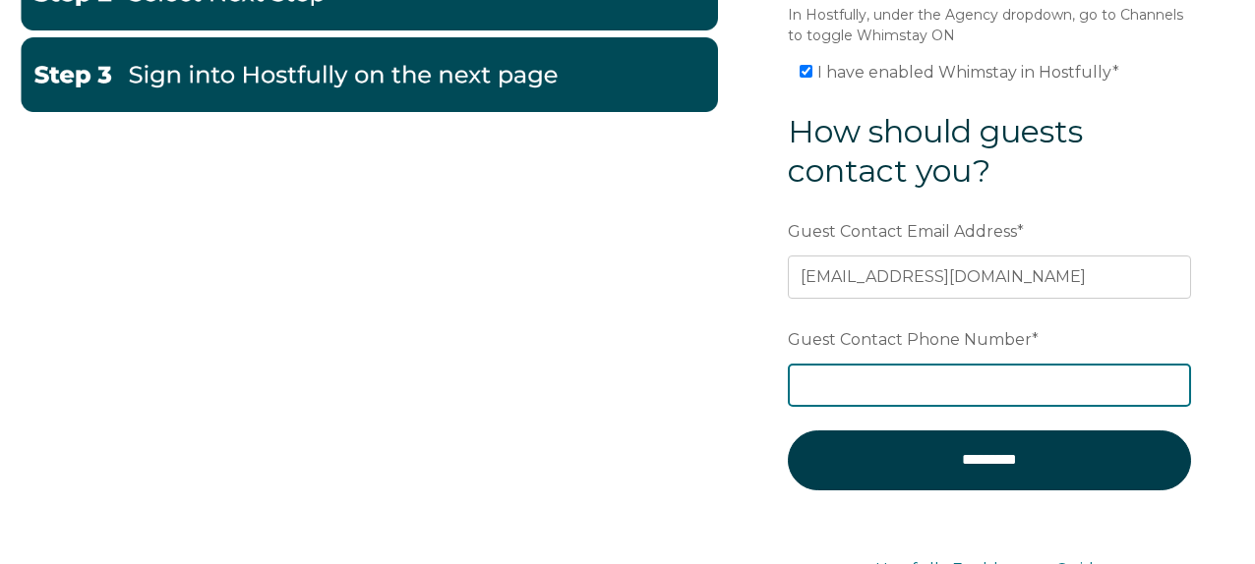
click at [843, 379] on input "Guest Contact Phone Number *" at bounding box center [989, 385] width 403 height 43
type input "6512715585"
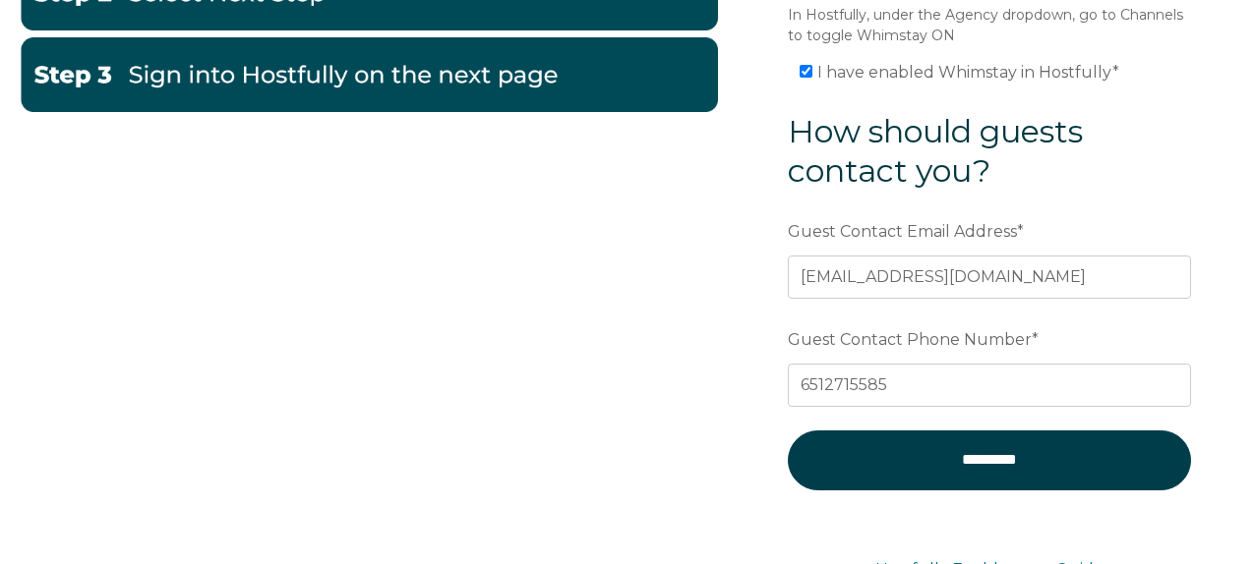
click at [718, 325] on div "Email * caleb@Saltydogusvi.com Preferred language SDR How many properties does …" at bounding box center [627, 151] width 1215 height 861
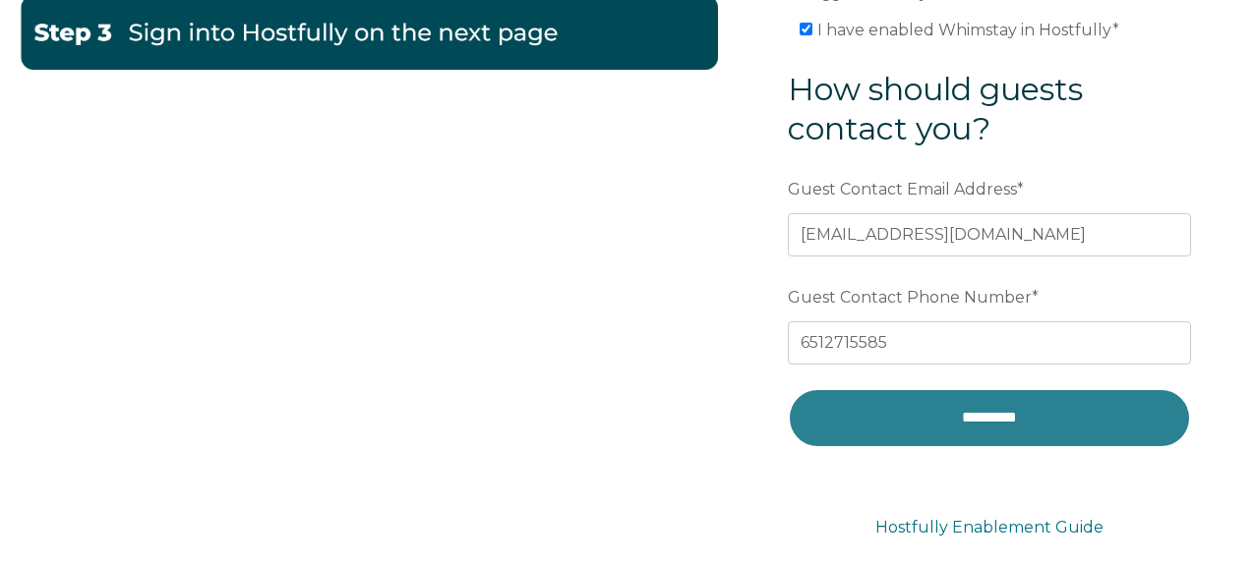
click at [949, 431] on input "*********" at bounding box center [989, 417] width 403 height 59
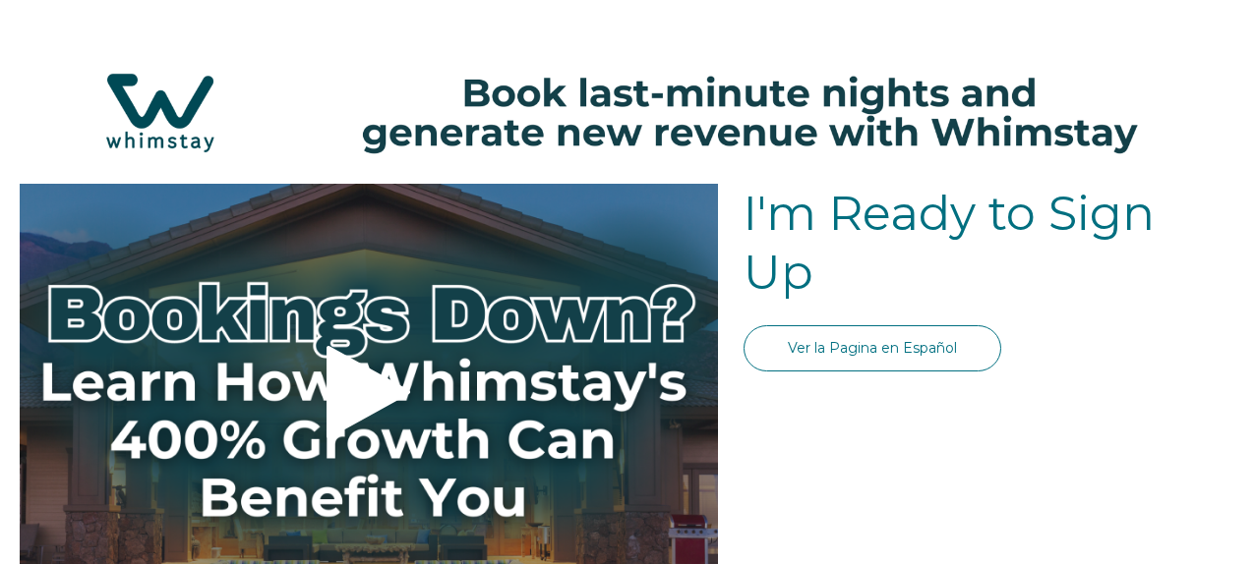
select select "US"
select select "Standard"
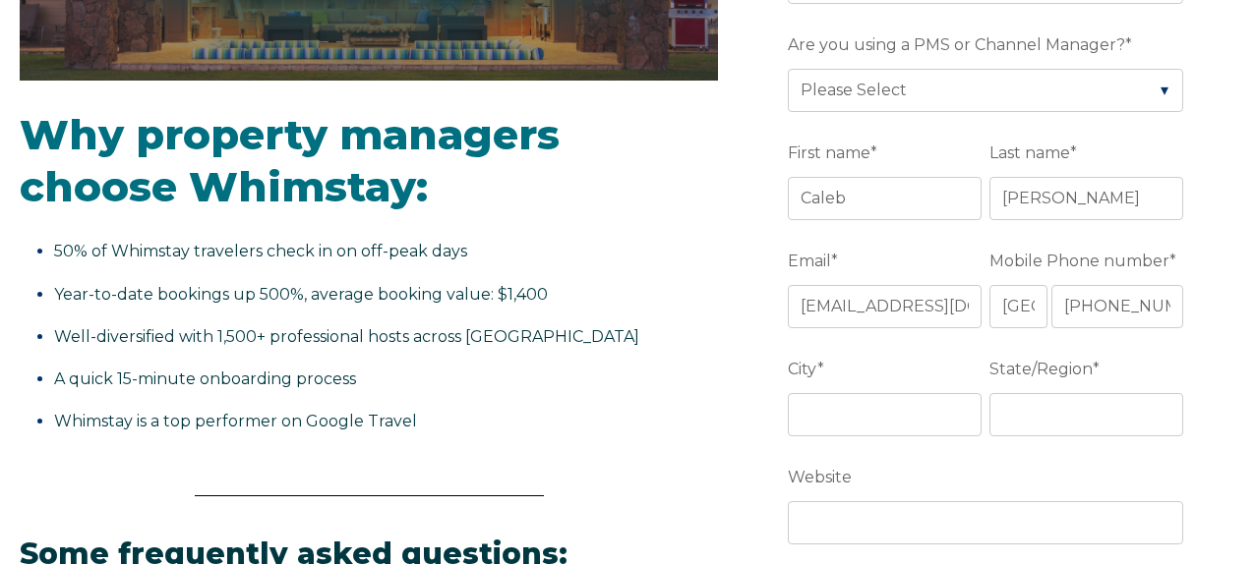
scroll to position [535, 0]
